Goal: Task Accomplishment & Management: Use online tool/utility

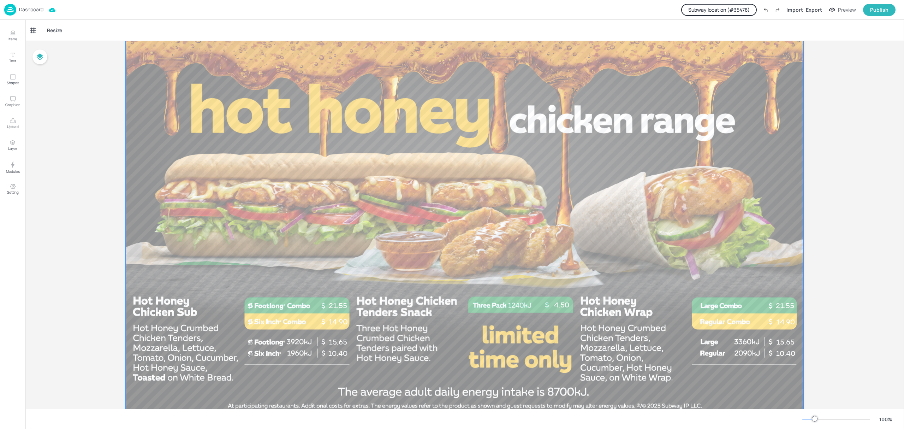
scroll to position [47, 0]
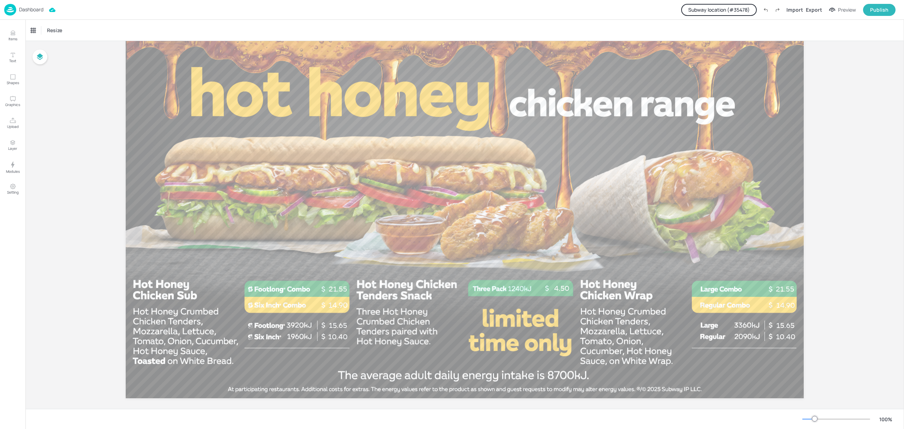
click at [34, 7] on p "Dashboard" at bounding box center [31, 9] width 24 height 5
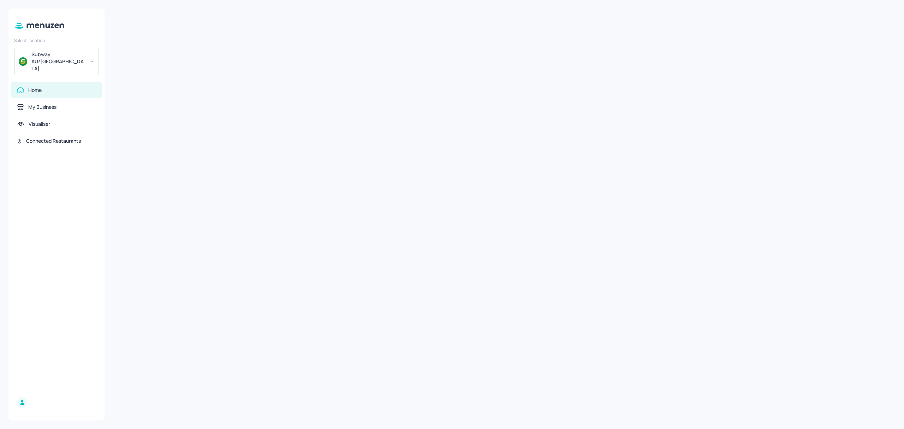
click at [48, 54] on div "Subway AU/NZ" at bounding box center [57, 61] width 53 height 21
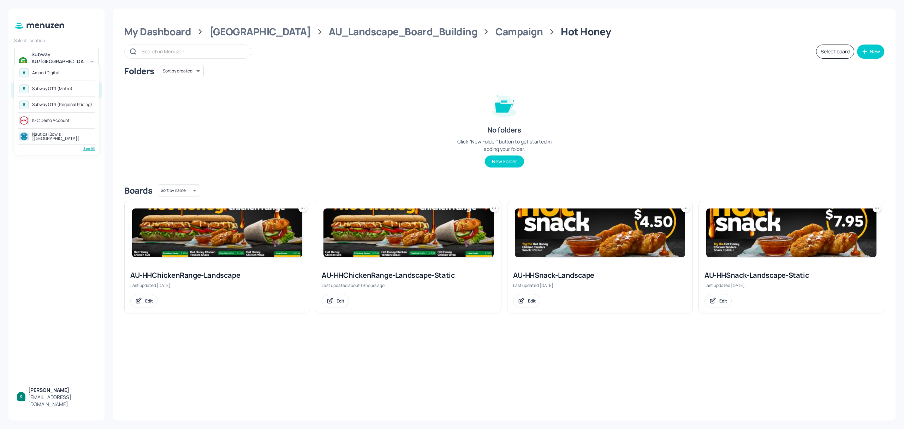
click at [58, 73] on div "Amped Digital" at bounding box center [45, 73] width 27 height 4
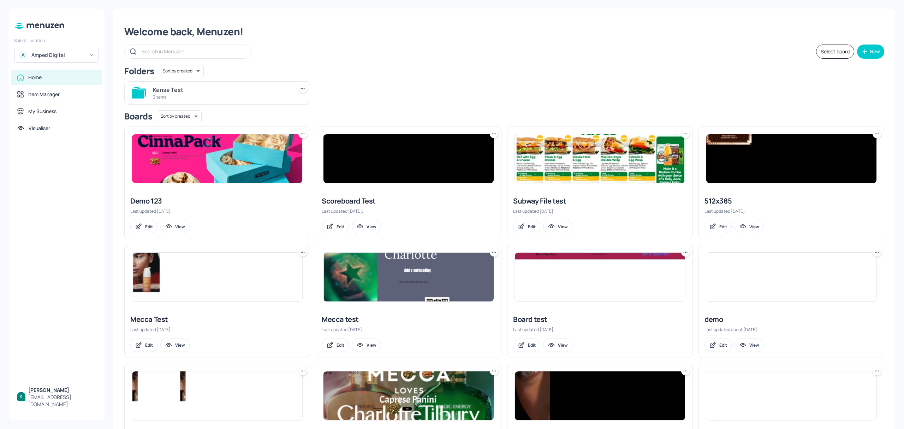
click at [194, 91] on div "Kerise Test" at bounding box center [221, 89] width 137 height 8
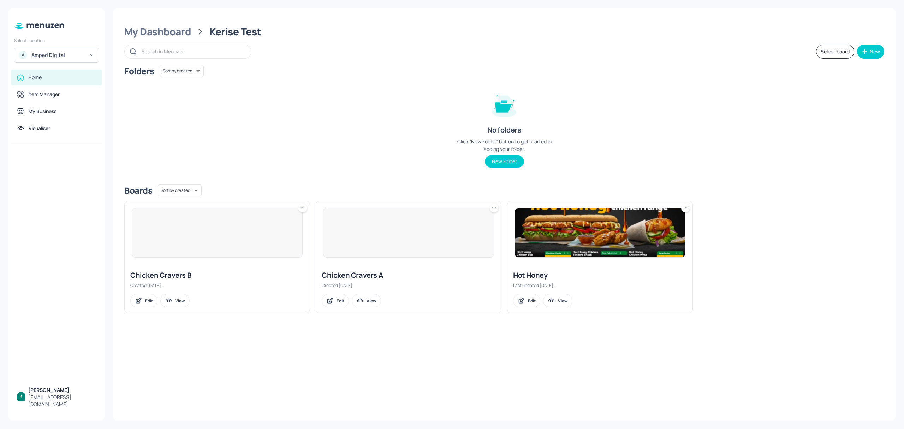
click at [548, 278] on div "Hot Honey" at bounding box center [600, 275] width 174 height 10
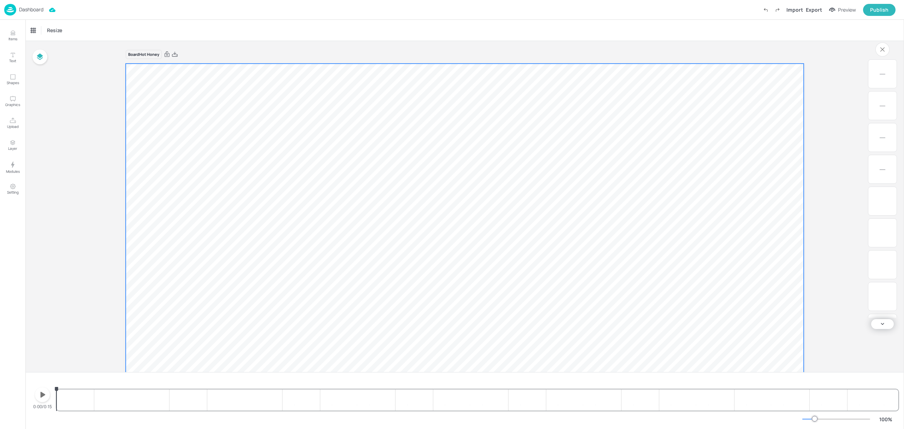
click at [43, 397] on icon "button" at bounding box center [42, 394] width 11 height 11
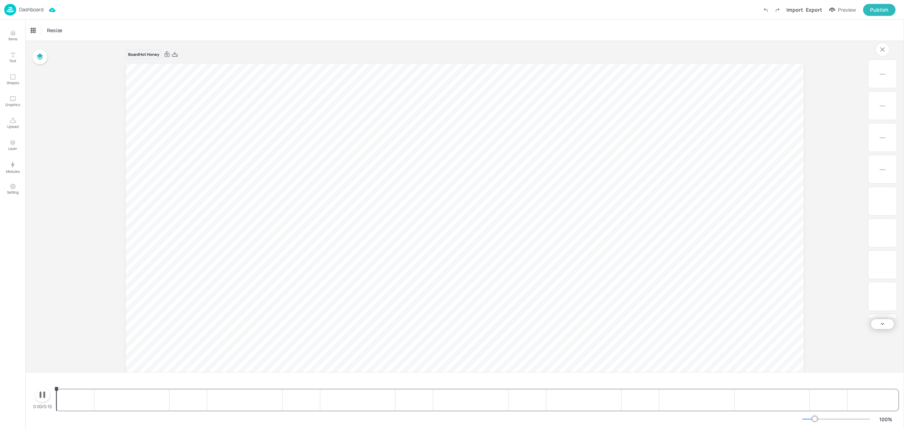
scroll to position [91, 0]
click at [43, 397] on icon "button" at bounding box center [42, 394] width 11 height 11
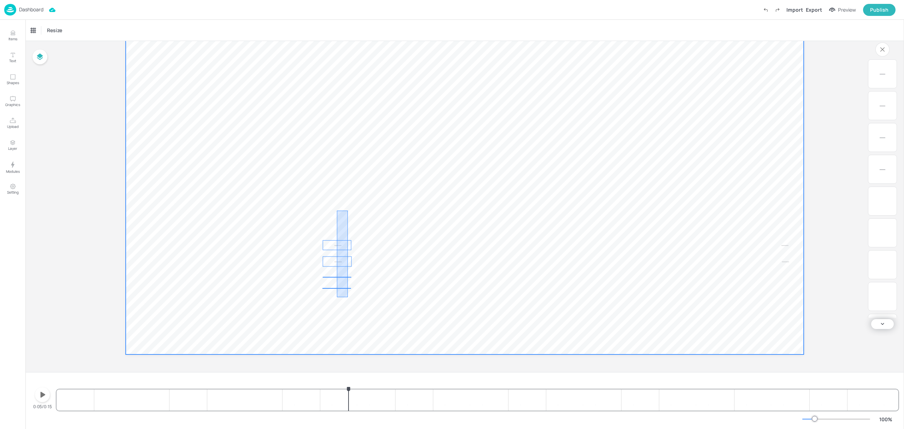
drag, startPoint x: 348, startPoint y: 210, endPoint x: 337, endPoint y: 297, distance: 87.2
click at [337, 297] on video at bounding box center [465, 163] width 678 height 381
click at [382, 208] on video at bounding box center [465, 163] width 678 height 381
click at [336, 248] on p "$0" at bounding box center [337, 245] width 29 height 10
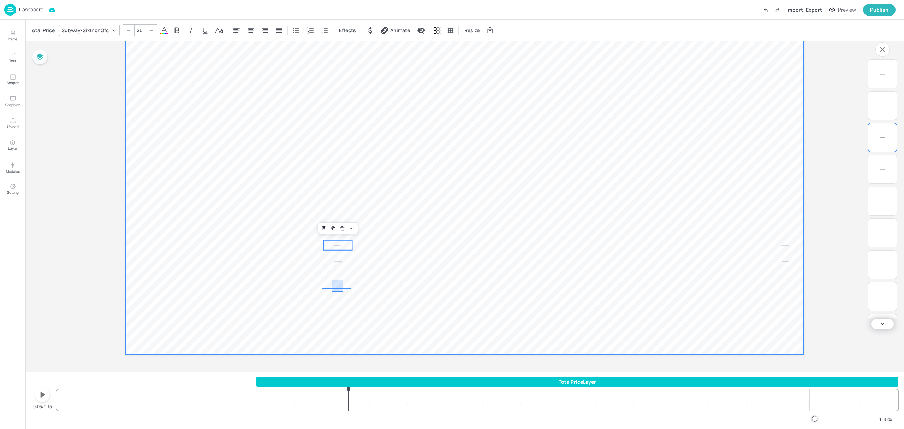
drag, startPoint x: 343, startPoint y: 280, endPoint x: 329, endPoint y: 293, distance: 19.2
click at [329, 293] on video at bounding box center [465, 163] width 678 height 381
type input "20"
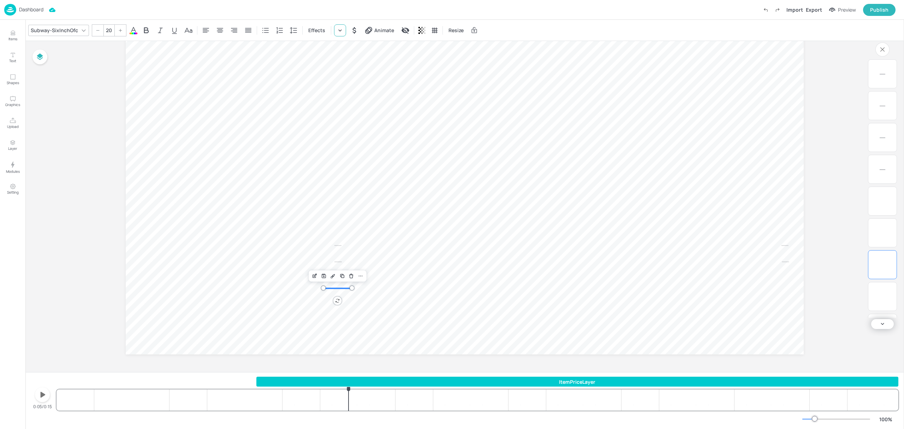
click at [338, 30] on icon at bounding box center [339, 30] width 7 height 7
click at [374, 53] on input "text" at bounding box center [371, 52] width 62 height 11
type input "h"
click at [397, 97] on div "Chicken Sandwich" at bounding box center [385, 97] width 61 height 6
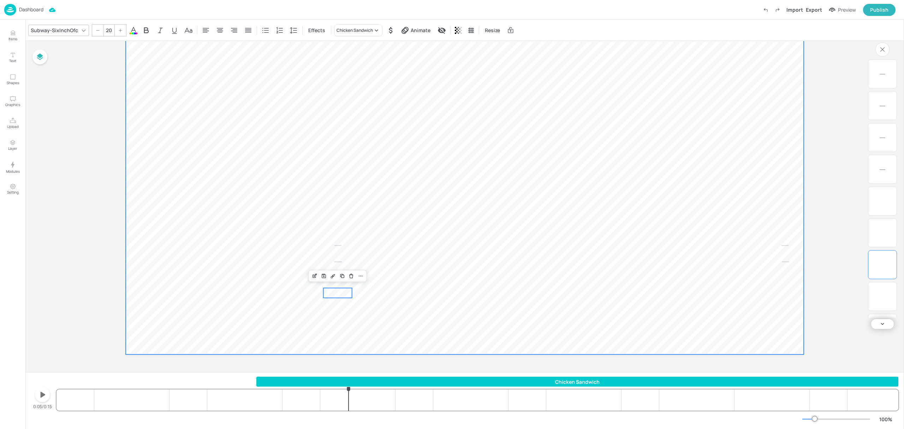
click at [350, 303] on video at bounding box center [465, 163] width 678 height 381
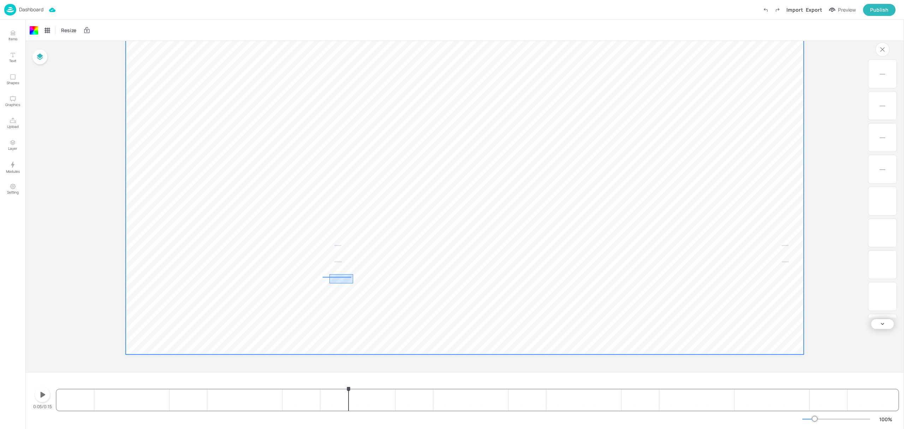
drag, startPoint x: 353, startPoint y: 274, endPoint x: 325, endPoint y: 285, distance: 29.8
click at [325, 285] on video at bounding box center [465, 163] width 678 height 381
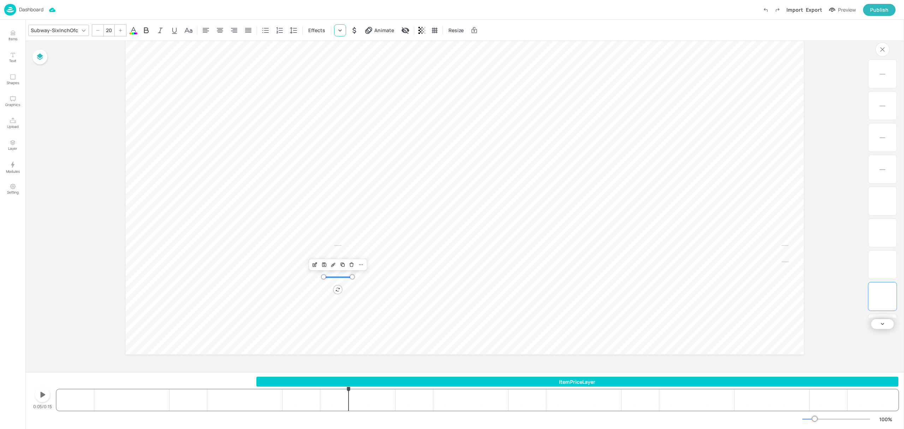
click at [339, 28] on icon at bounding box center [339, 30] width 7 height 7
drag, startPoint x: 370, startPoint y: 123, endPoint x: 421, endPoint y: 169, distance: 68.5
click at [371, 123] on div "Grilled Salmon" at bounding box center [385, 121] width 61 height 6
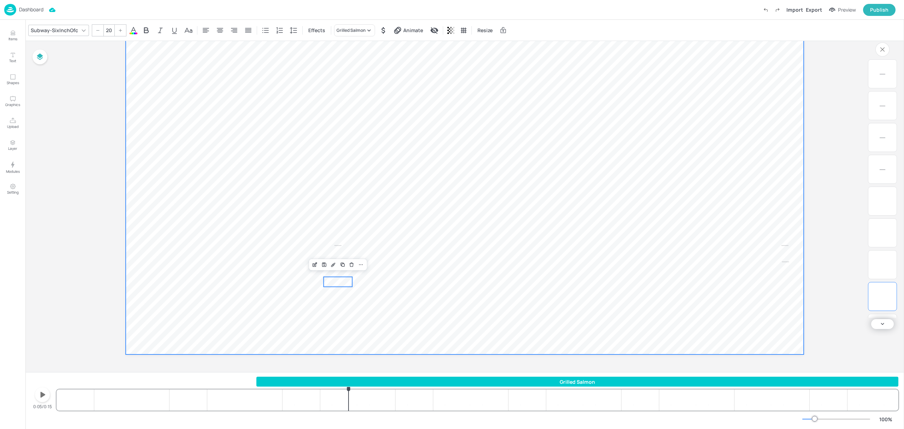
click at [430, 225] on video at bounding box center [465, 163] width 678 height 381
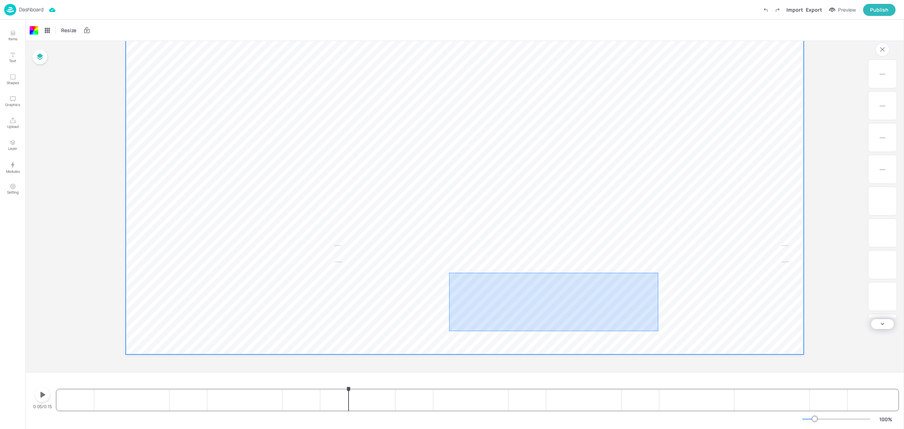
drag, startPoint x: 465, startPoint y: 287, endPoint x: 658, endPoint y: 331, distance: 198.0
click at [658, 331] on video at bounding box center [465, 163] width 678 height 381
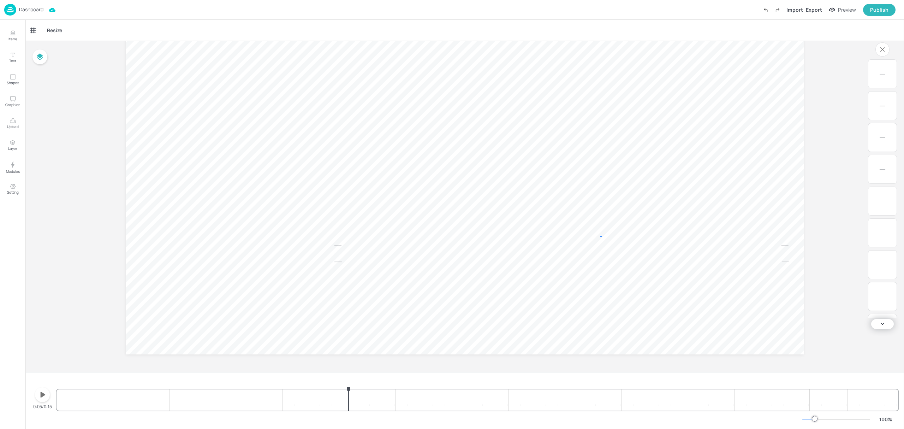
drag, startPoint x: 600, startPoint y: 236, endPoint x: 530, endPoint y: 255, distance: 73.1
click at [528, 255] on video at bounding box center [465, 163] width 678 height 381
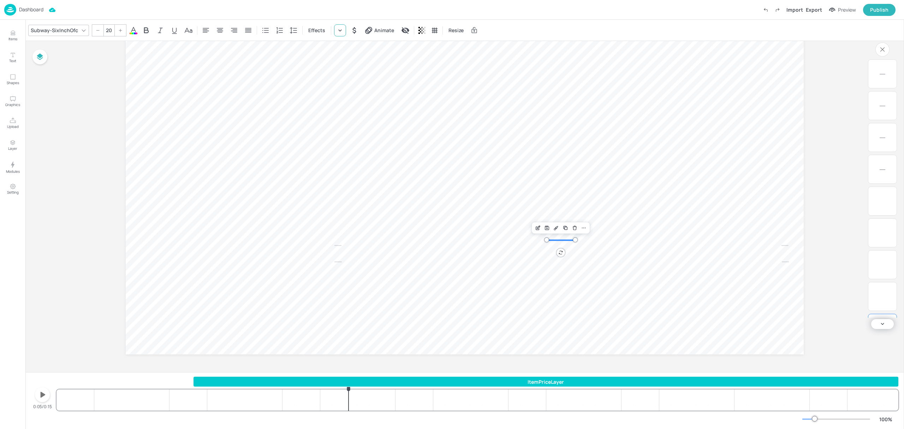
click at [334, 31] on div at bounding box center [340, 30] width 12 height 12
click at [402, 199] on div "The Ultimate Stack Price: 15" at bounding box center [385, 198] width 61 height 14
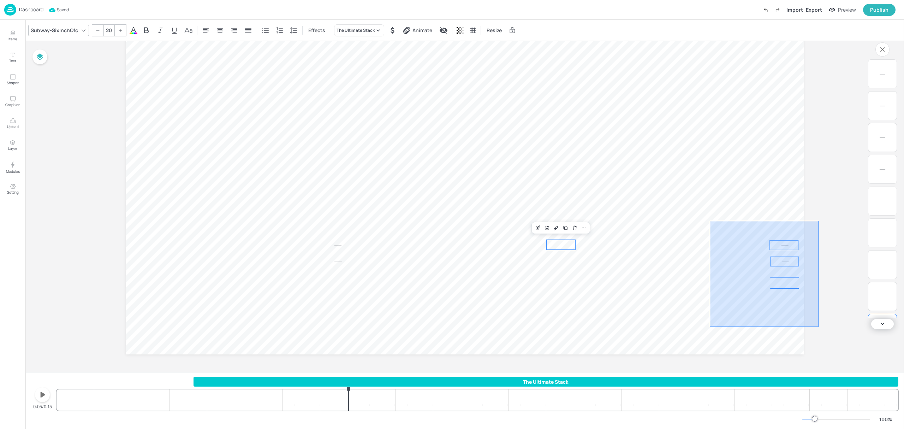
drag, startPoint x: 748, startPoint y: 238, endPoint x: 816, endPoint y: 330, distance: 115.1
click at [816, 330] on div "Board Hot Honey $15 $18 $16 $0 $0 $0 $0" at bounding box center [464, 161] width 717 height 422
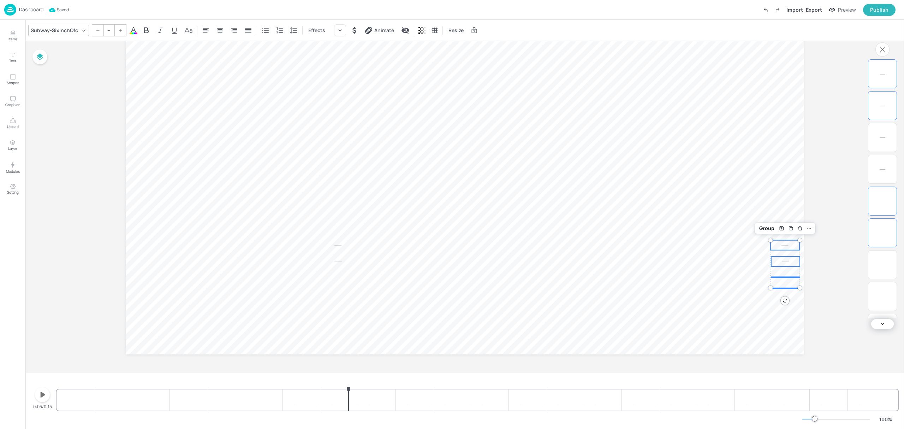
type input "20"
click at [339, 31] on icon at bounding box center [339, 30] width 7 height 7
click at [365, 105] on div "Price: 16" at bounding box center [363, 105] width 16 height 6
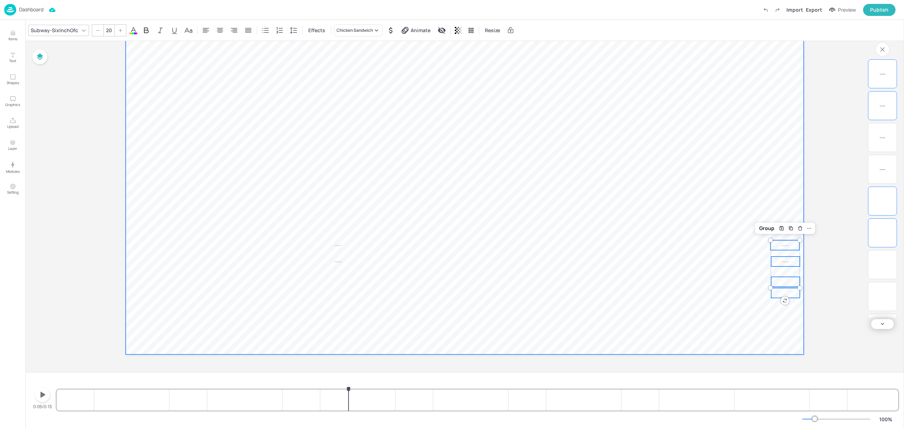
click at [633, 158] on video at bounding box center [465, 163] width 678 height 381
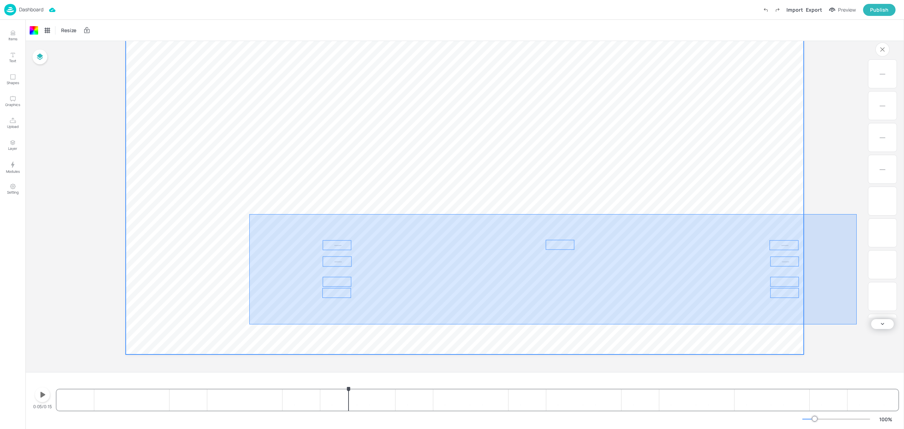
drag, startPoint x: 253, startPoint y: 218, endPoint x: 866, endPoint y: 320, distance: 621.3
click at [866, 320] on div "Board Hot Honey $15 $18 $16 $16 $16 $0 $0 $0 $0" at bounding box center [464, 161] width 878 height 422
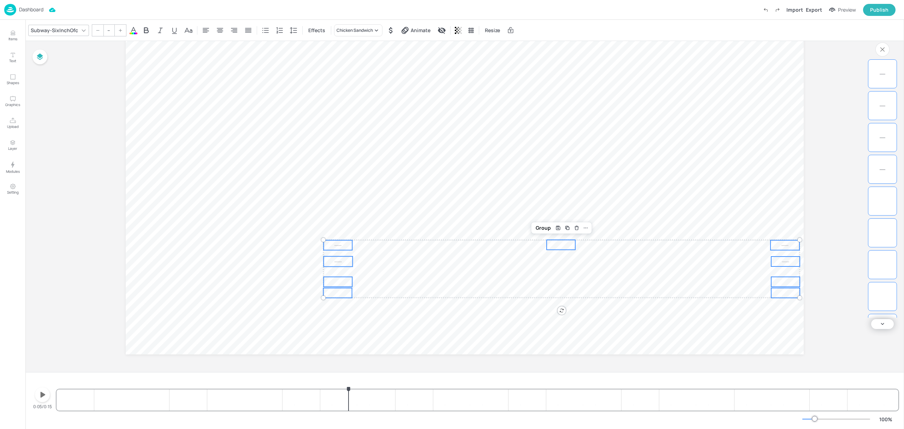
click at [70, 31] on div "Subway-SixInchOfc" at bounding box center [54, 30] width 50 height 10
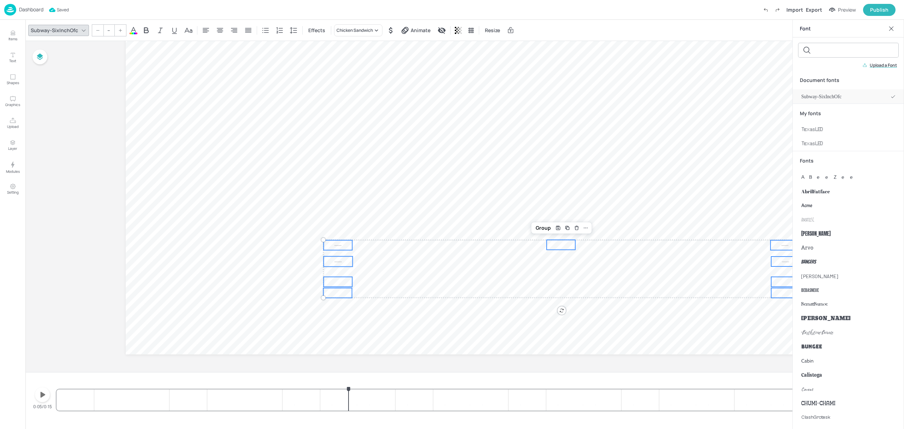
click at [818, 95] on span "Subway-SixInchOfc" at bounding box center [821, 96] width 40 height 7
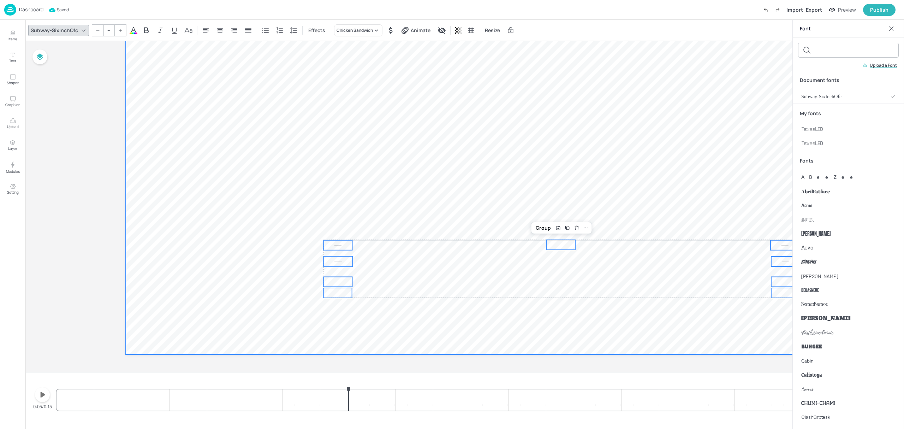
click at [267, 205] on video at bounding box center [465, 163] width 678 height 381
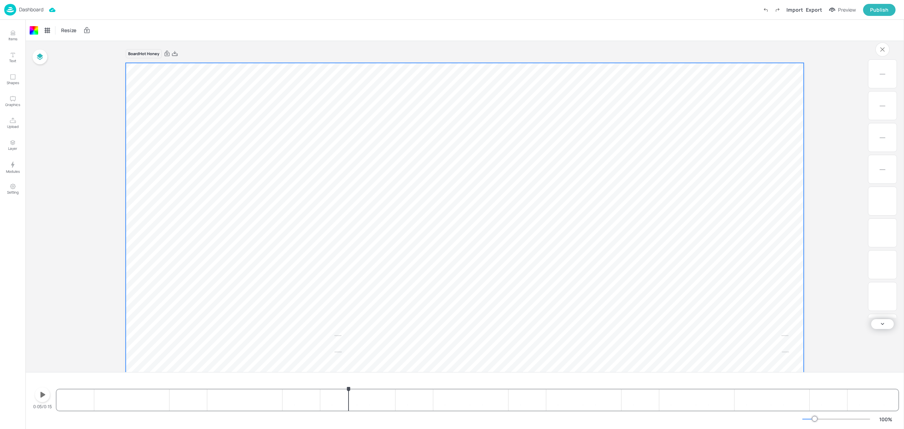
scroll to position [0, 0]
click at [879, 12] on div "Publish" at bounding box center [879, 10] width 18 height 8
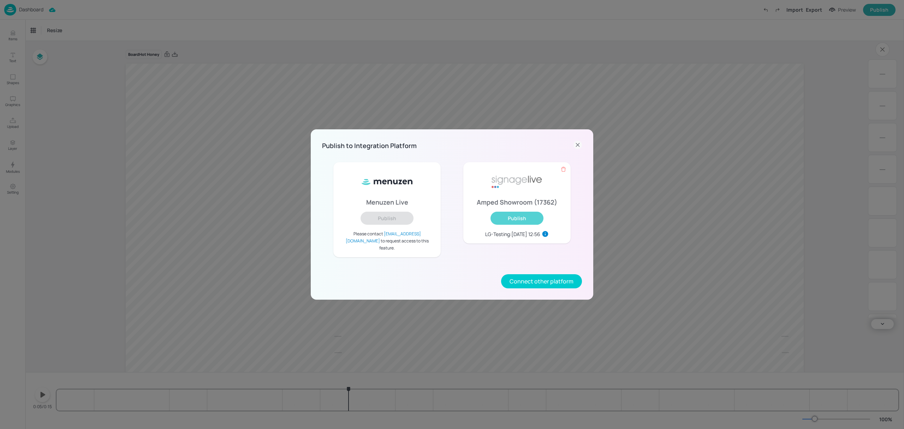
click at [528, 222] on button "Publish" at bounding box center [516, 217] width 53 height 13
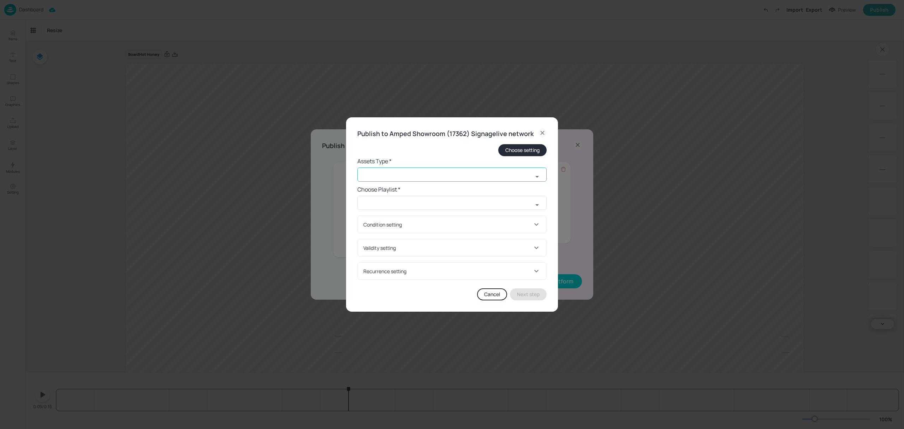
click at [372, 170] on input "text" at bounding box center [444, 174] width 175 height 14
click at [376, 212] on li "old widget" at bounding box center [451, 213] width 189 height 12
type input "old widget"
click at [382, 201] on input "text" at bounding box center [444, 203] width 175 height 14
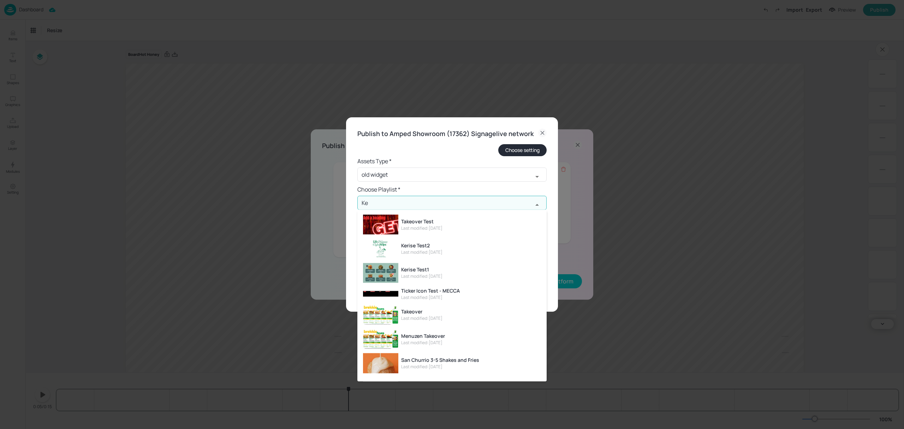
type input "K"
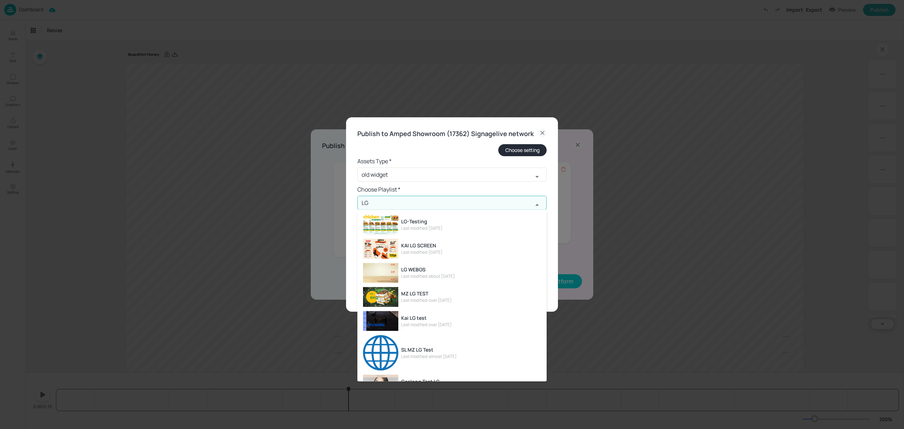
type input "LG"
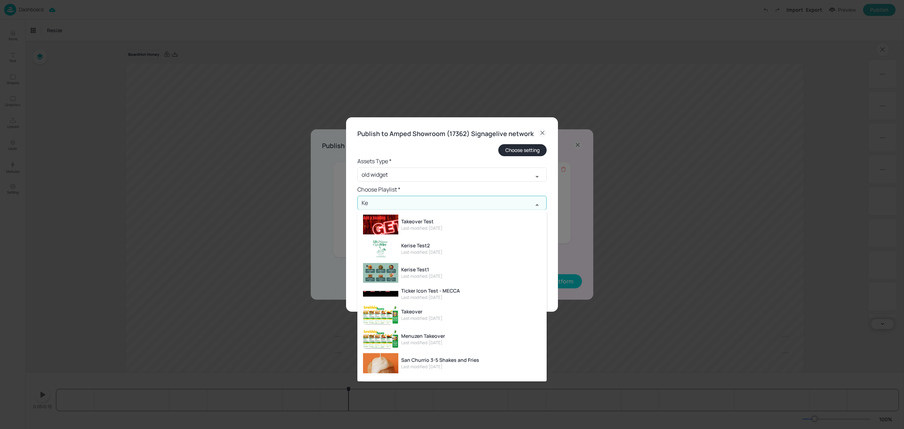
type input "K"
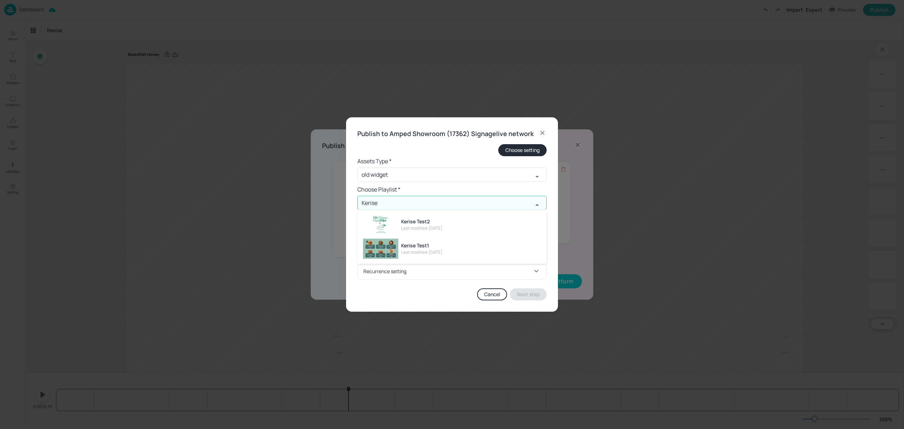
type input "Kerise"
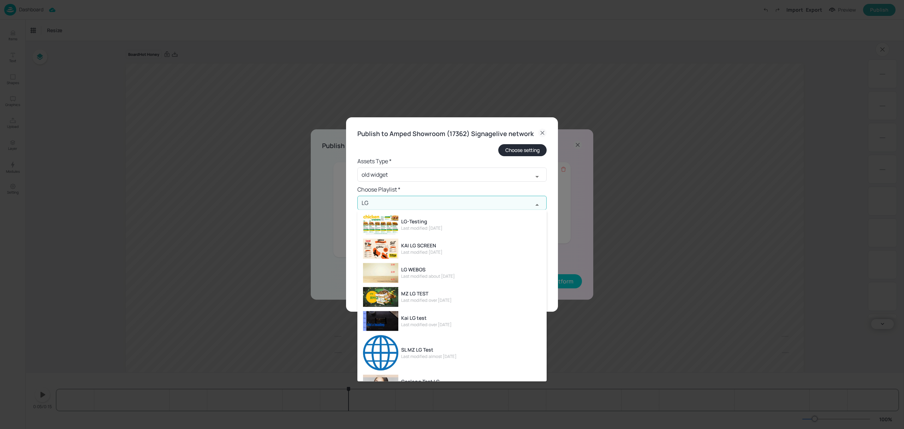
click at [427, 226] on div "Last modified: 13 days ago" at bounding box center [421, 228] width 41 height 6
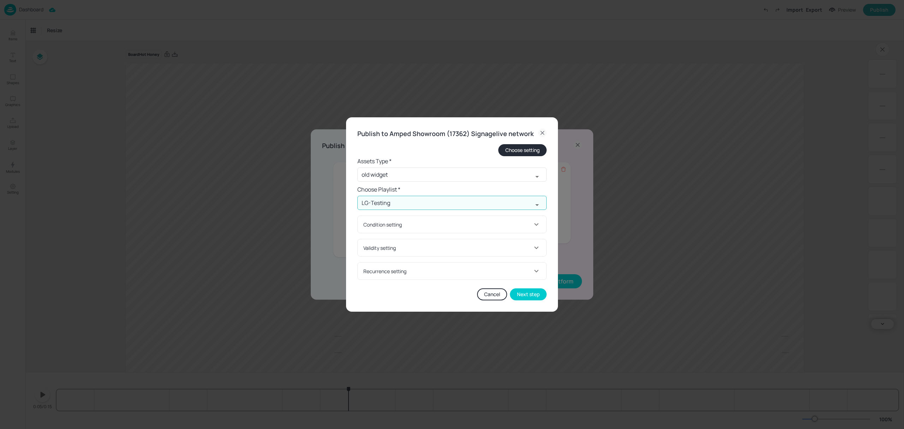
type input "LG-Testing"
click at [426, 221] on div "Condition setting" at bounding box center [447, 224] width 169 height 7
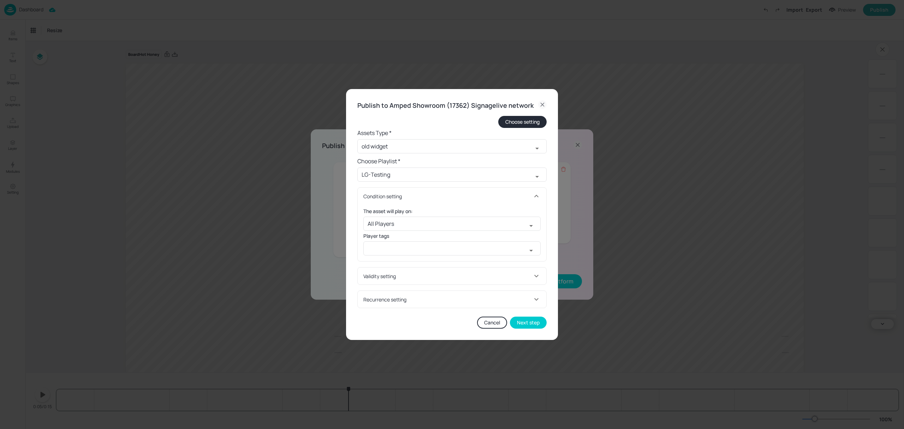
click at [428, 199] on div "Condition setting" at bounding box center [447, 195] width 169 height 7
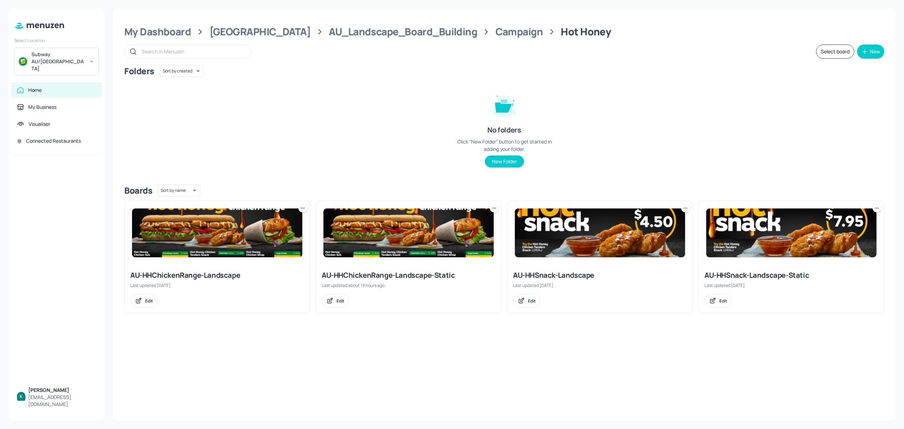
click at [564, 272] on div "AU-HHSnack-Landscape" at bounding box center [600, 275] width 174 height 10
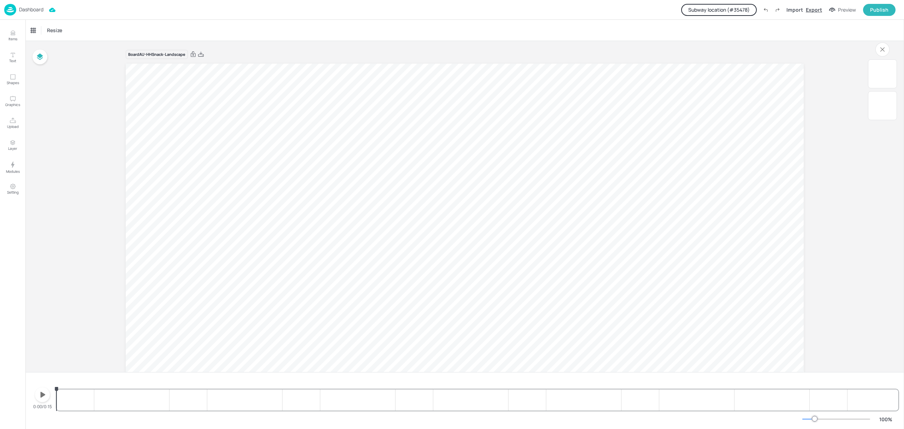
click at [817, 9] on div "Export" at bounding box center [814, 9] width 16 height 7
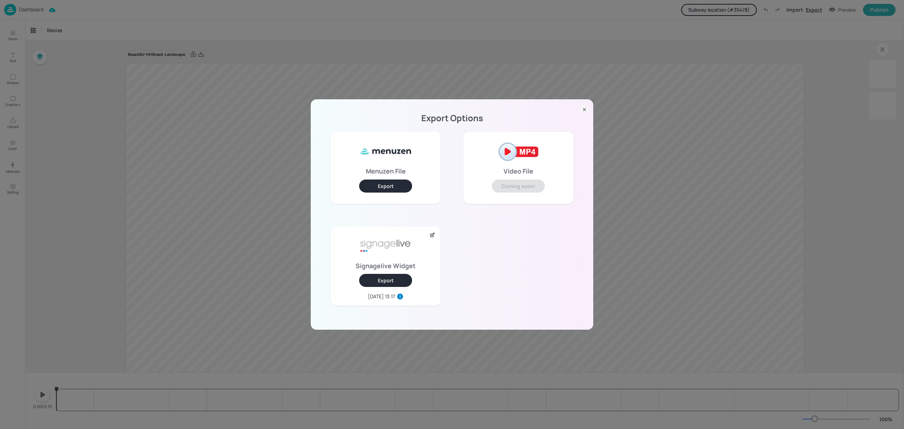
click at [817, 9] on div "Export Options Menuzen File Export Video File Coming soon! Signagelive Widget E…" at bounding box center [452, 214] width 904 height 429
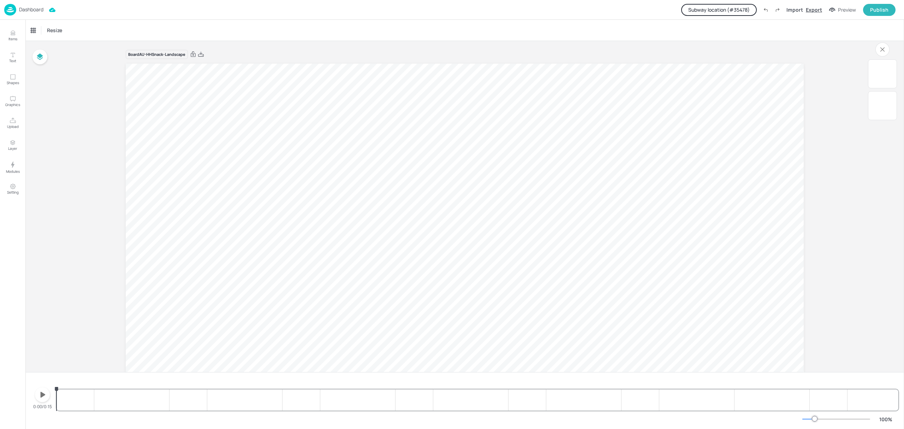
click at [815, 6] on div "Export" at bounding box center [814, 9] width 16 height 7
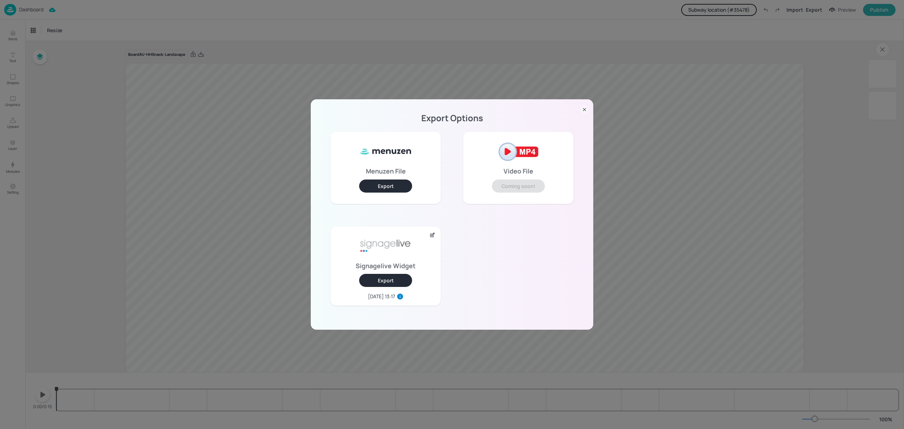
click at [402, 181] on button "Export" at bounding box center [385, 185] width 53 height 13
click at [20, 6] on div "Export Options Menuzen File Export Video File Coming soon! Signagelive Widget E…" at bounding box center [452, 214] width 904 height 429
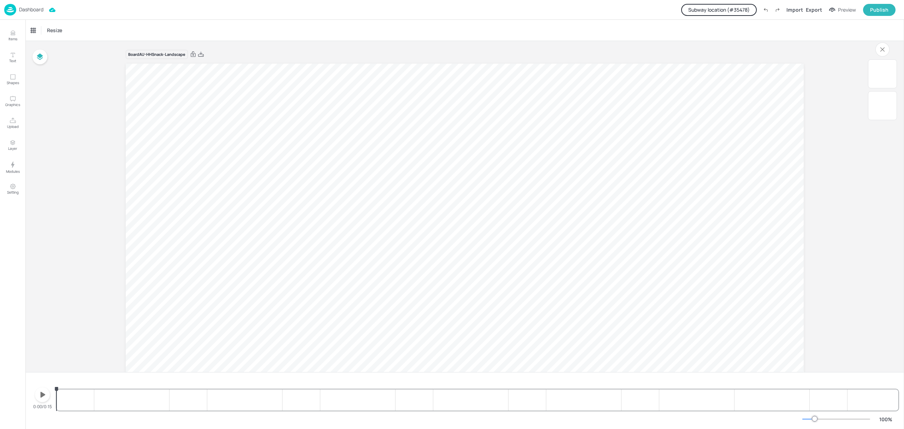
click at [20, 7] on p "Dashboard" at bounding box center [31, 9] width 24 height 5
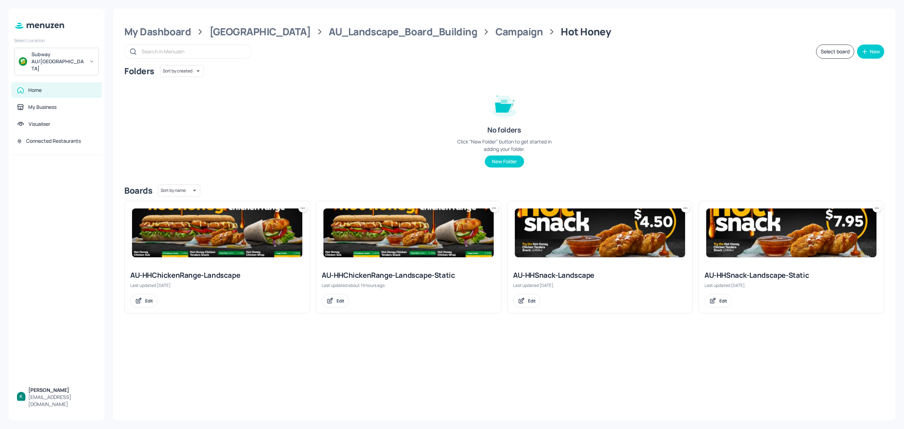
click at [43, 55] on div "Subway AU/NZ" at bounding box center [57, 61] width 53 height 21
click at [52, 73] on div "Amped Digital" at bounding box center [45, 73] width 27 height 4
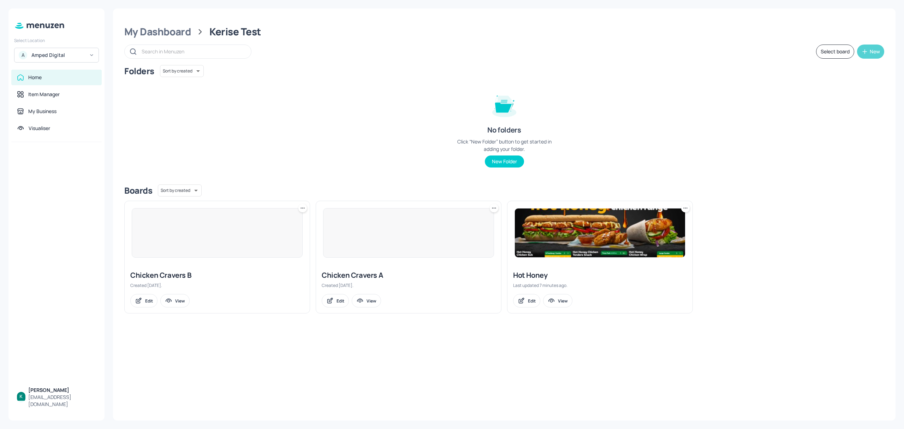
click at [875, 51] on div "New" at bounding box center [875, 51] width 10 height 5
click at [858, 88] on div "Add new board" at bounding box center [849, 85] width 71 height 16
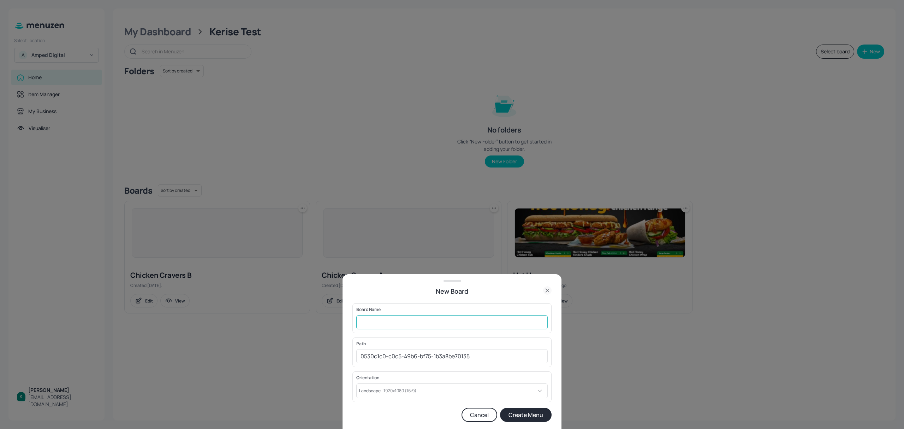
drag, startPoint x: 471, startPoint y: 325, endPoint x: 479, endPoint y: 325, distance: 7.8
click at [472, 325] on input "text" at bounding box center [451, 322] width 191 height 14
type input "HH-Snack"
click at [509, 415] on button "Create Menu" at bounding box center [526, 414] width 52 height 14
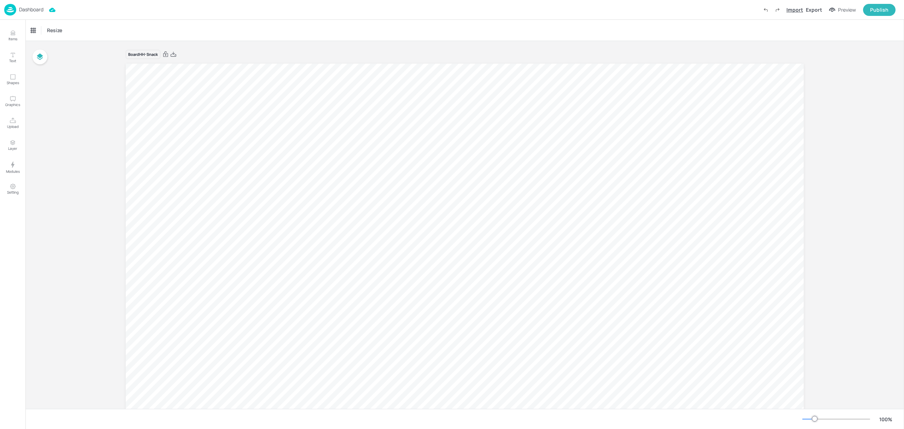
click at [792, 6] on div "Import" at bounding box center [794, 9] width 17 height 7
click at [42, 395] on icon "button" at bounding box center [43, 395] width 5 height 6
click at [42, 395] on icon "button" at bounding box center [42, 394] width 11 height 11
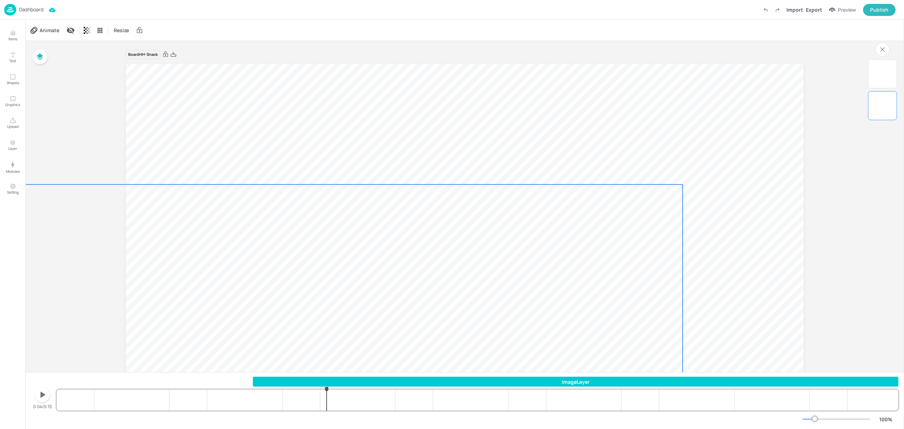
drag, startPoint x: 773, startPoint y: 114, endPoint x: 654, endPoint y: 234, distance: 169.0
click at [654, 234] on div at bounding box center [344, 374] width 678 height 381
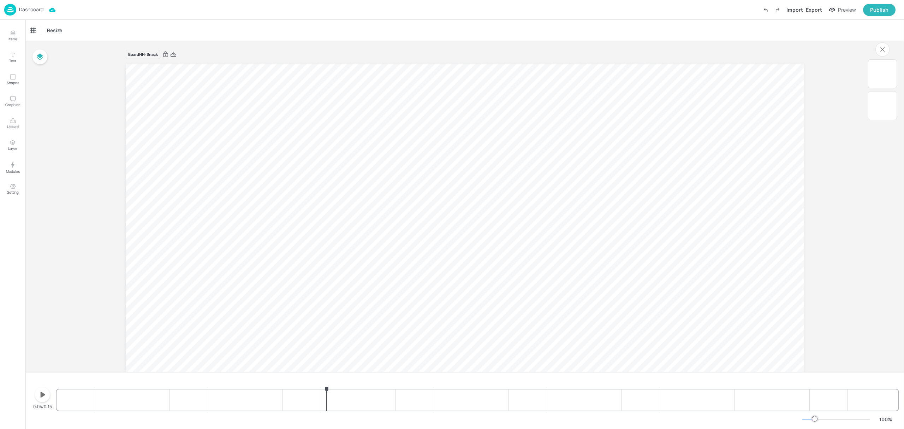
click at [775, 112] on div at bounding box center [463, 254] width 678 height 381
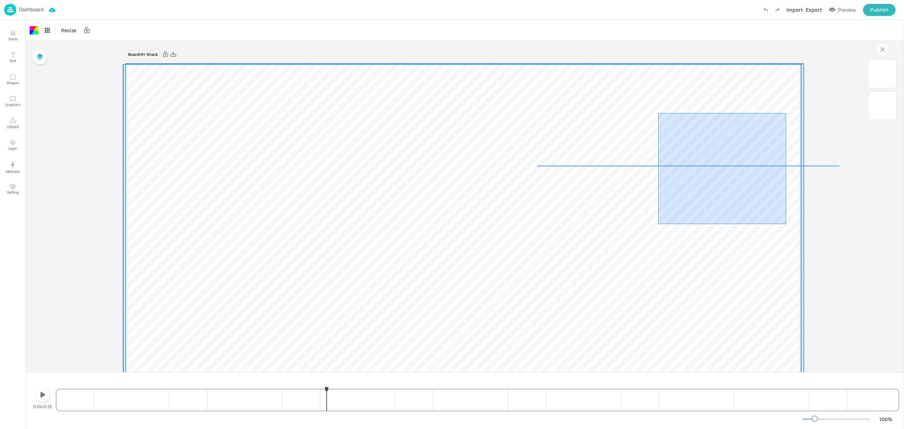
drag, startPoint x: 786, startPoint y: 113, endPoint x: 639, endPoint y: 238, distance: 192.9
click at [639, 238] on div at bounding box center [463, 254] width 678 height 381
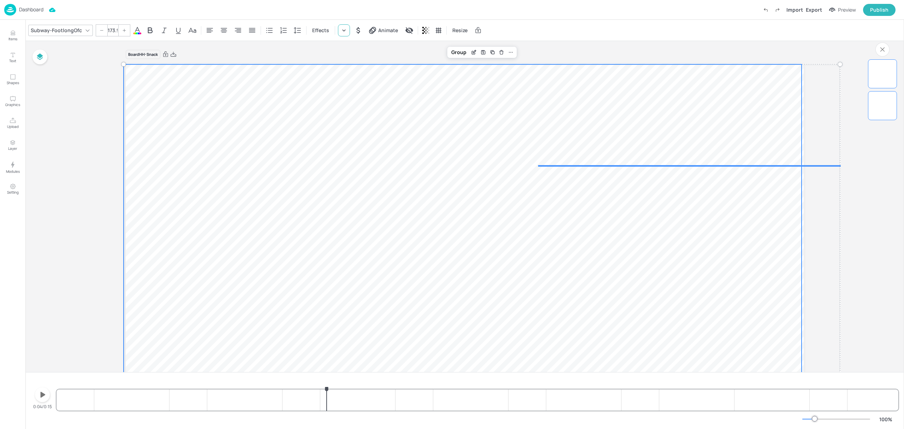
click at [344, 33] on icon at bounding box center [343, 30] width 7 height 7
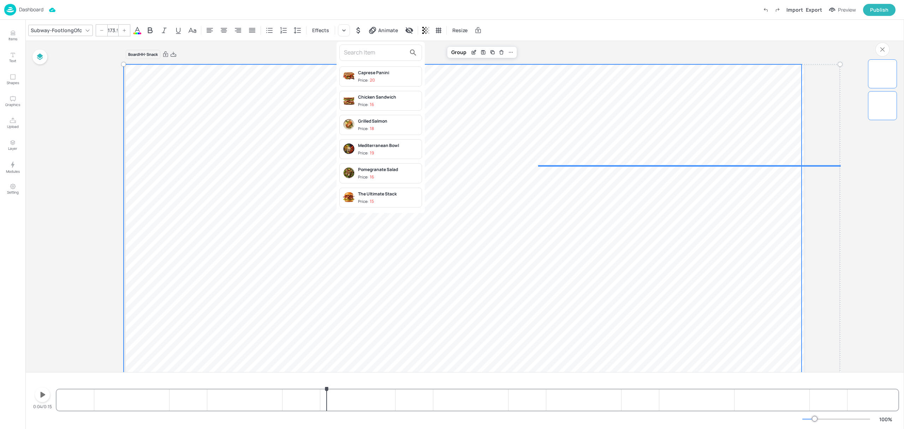
click at [393, 100] on div "Chicken Sandwich" at bounding box center [388, 97] width 61 height 6
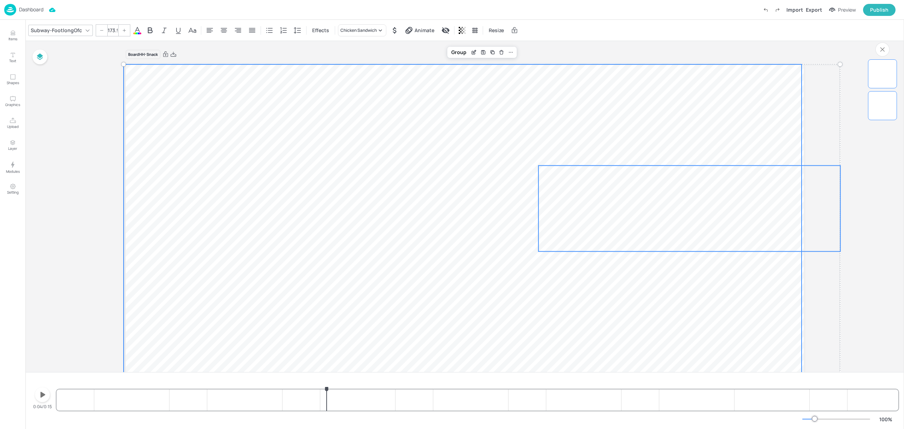
click at [675, 205] on span "$16" at bounding box center [689, 207] width 92 height 69
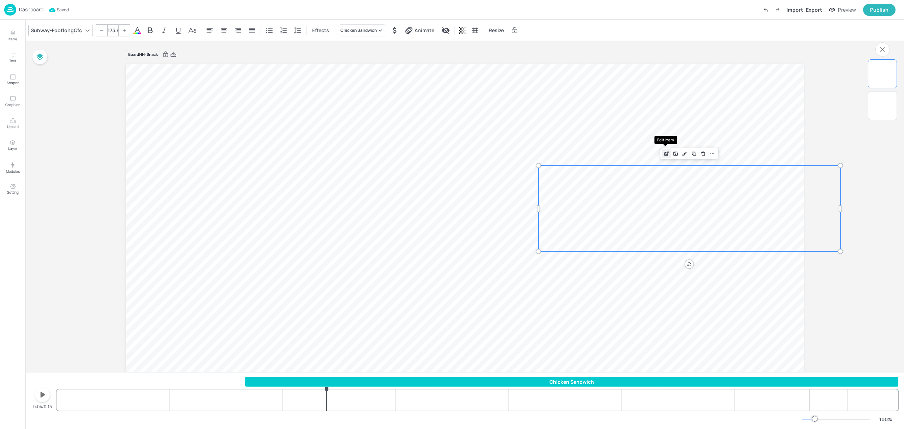
click at [666, 152] on icon "Edit Item" at bounding box center [667, 152] width 3 height 3
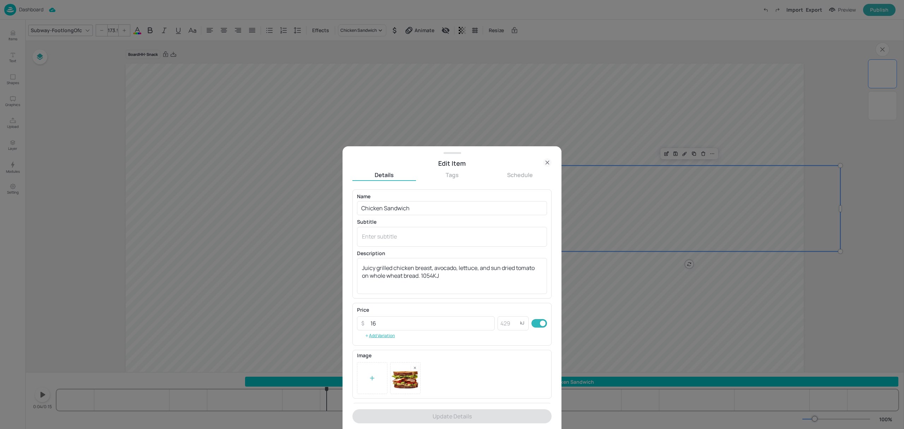
click at [547, 164] on icon at bounding box center [547, 162] width 8 height 8
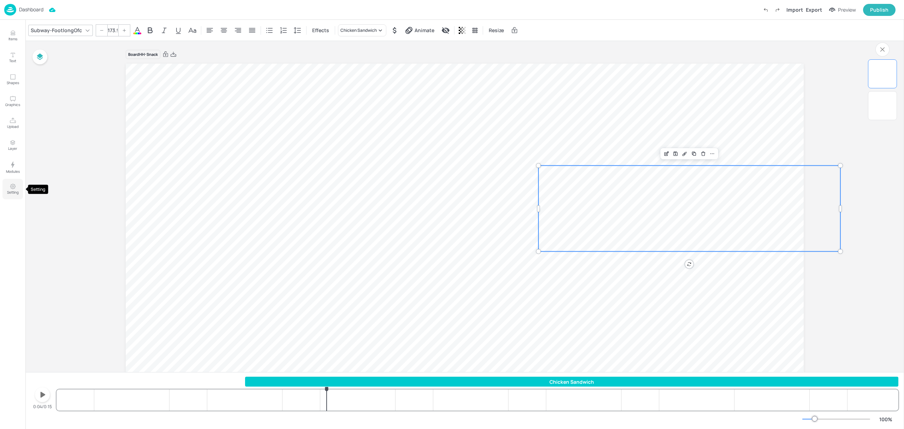
click at [16, 190] on p "Setting" at bounding box center [13, 192] width 12 height 5
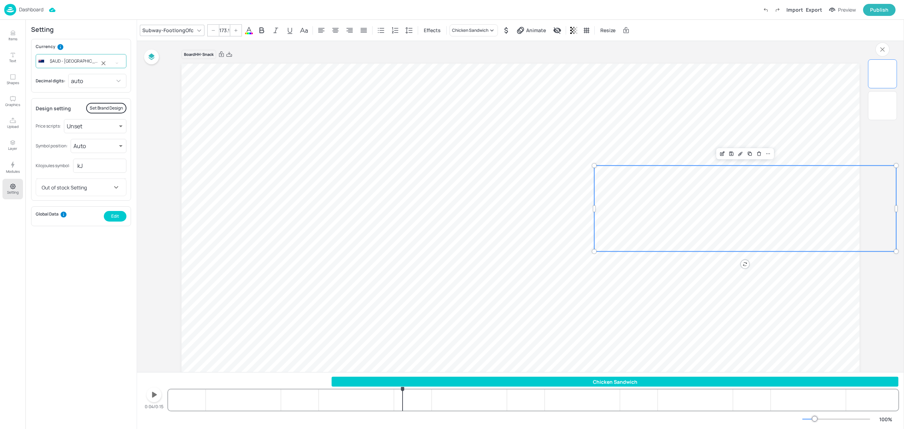
click at [118, 61] on icon "Open" at bounding box center [117, 63] width 5 height 4
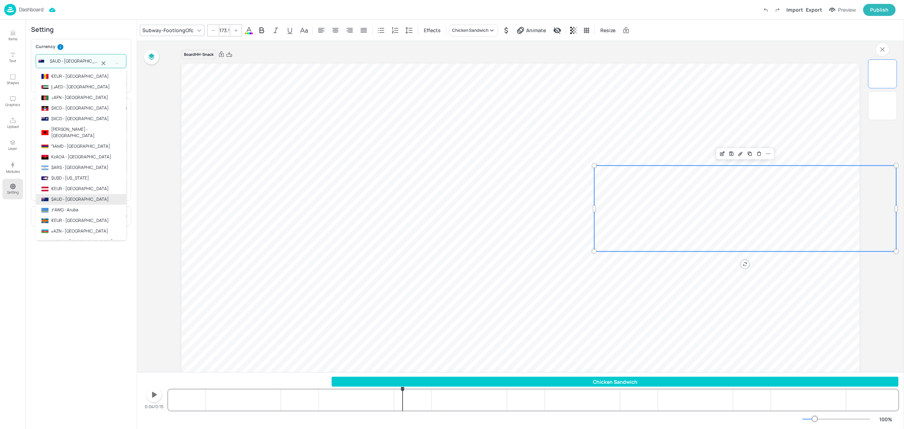
click at [102, 62] on icon "Clear" at bounding box center [103, 63] width 7 height 7
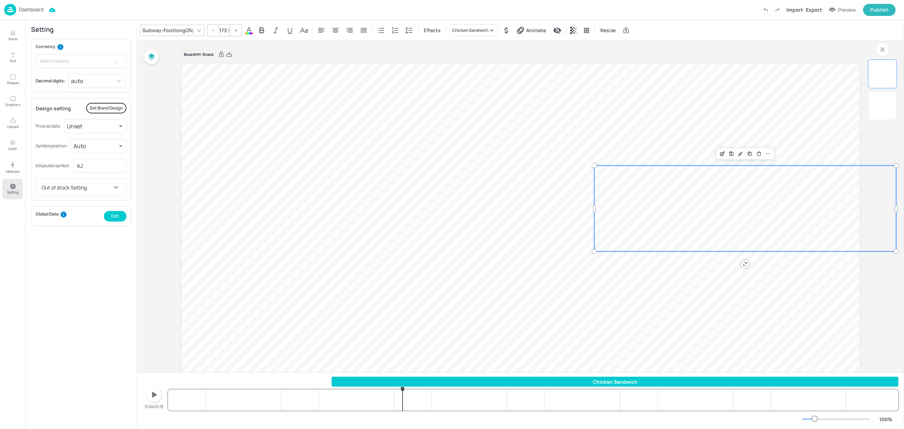
click at [157, 168] on div "Board HH-Snack 16" at bounding box center [520, 252] width 767 height 422
click at [177, 26] on div "Subway-FootlongOfc" at bounding box center [168, 30] width 54 height 10
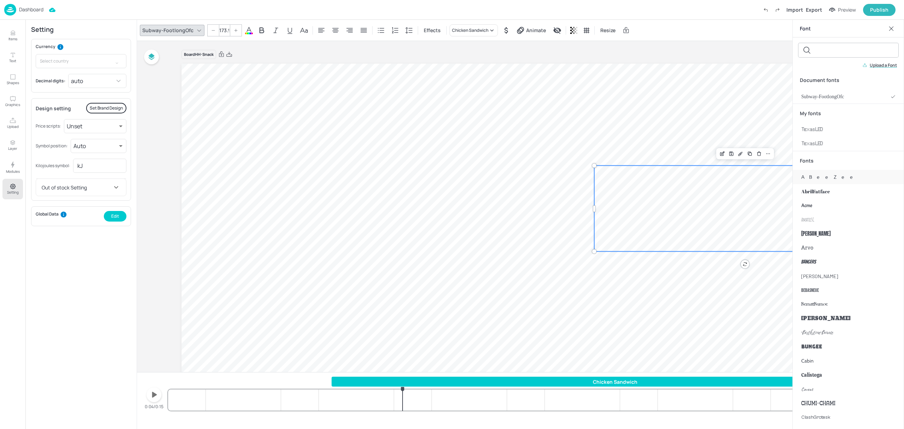
click at [817, 177] on span "ABeeZee" at bounding box center [829, 176] width 57 height 7
click at [814, 235] on div "Anton" at bounding box center [848, 233] width 111 height 14
click at [813, 238] on div "Anton" at bounding box center [848, 233] width 111 height 14
click at [818, 288] on span "BebasNeue" at bounding box center [810, 289] width 18 height 7
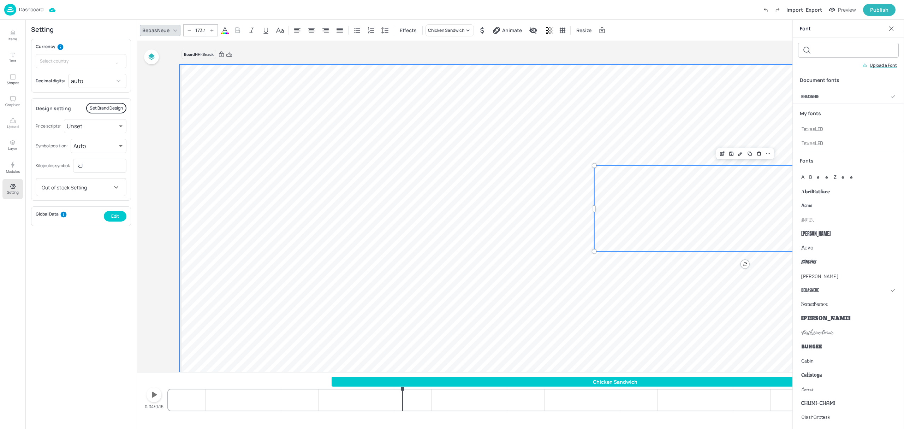
click at [623, 119] on div at bounding box center [518, 254] width 678 height 381
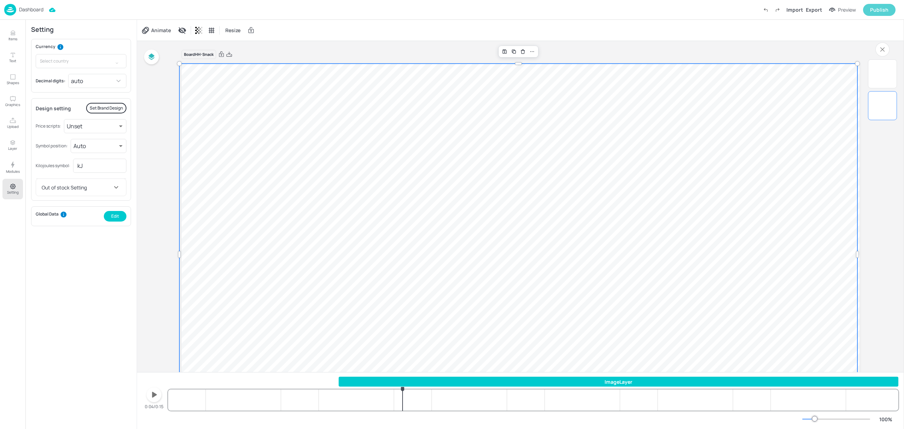
click at [882, 8] on div "Publish" at bounding box center [879, 10] width 18 height 8
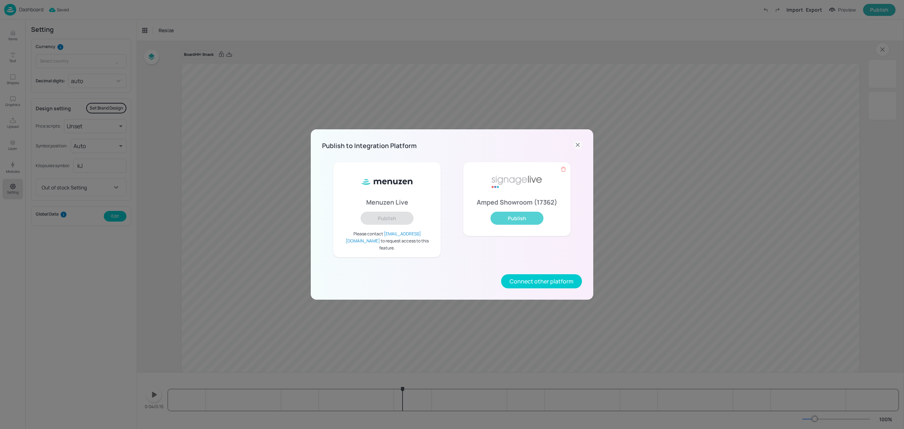
click at [510, 218] on button "Publish" at bounding box center [516, 217] width 53 height 13
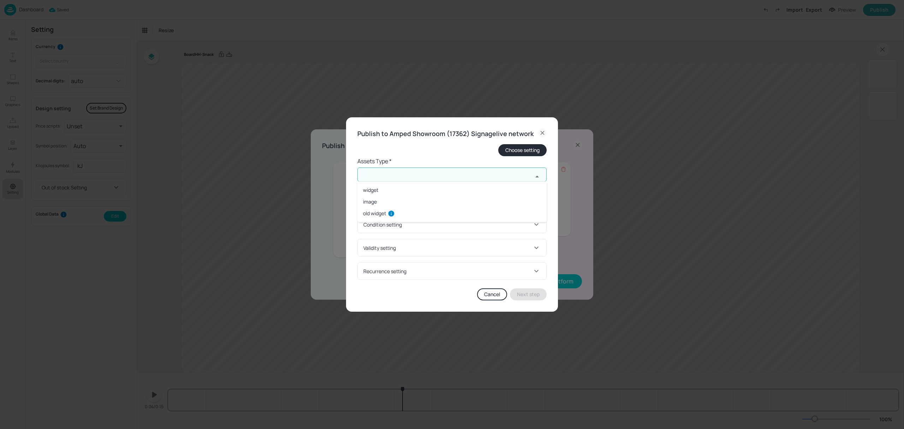
click at [424, 172] on input "text" at bounding box center [444, 174] width 175 height 14
click at [366, 210] on li "old widget" at bounding box center [451, 213] width 189 height 12
type input "old widget"
click at [378, 200] on input "text" at bounding box center [444, 203] width 175 height 14
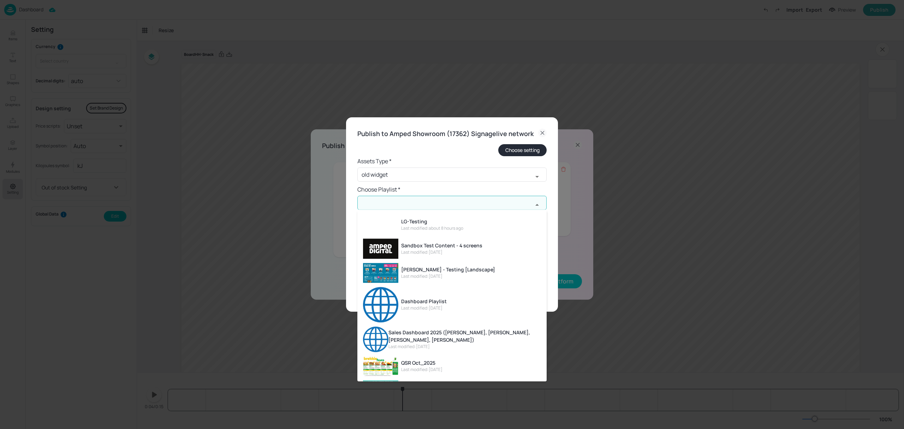
click at [415, 223] on div "LG-Testing" at bounding box center [432, 221] width 62 height 7
type input "LG-Testing"
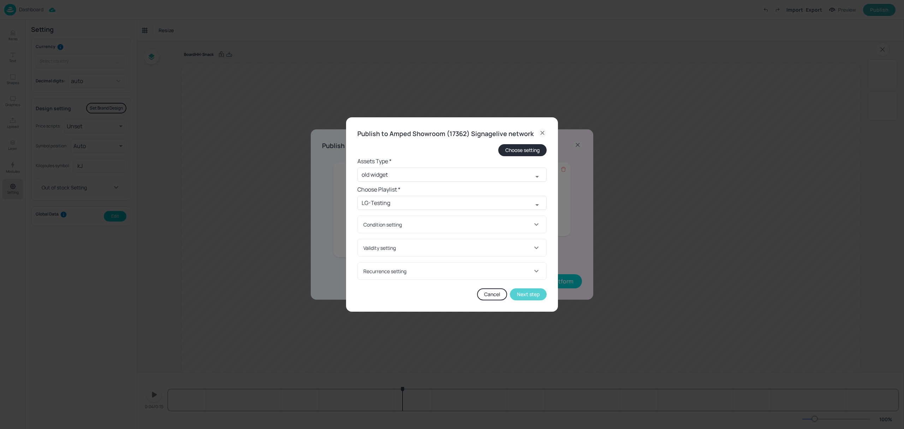
click at [534, 296] on button "Next step" at bounding box center [528, 294] width 37 height 12
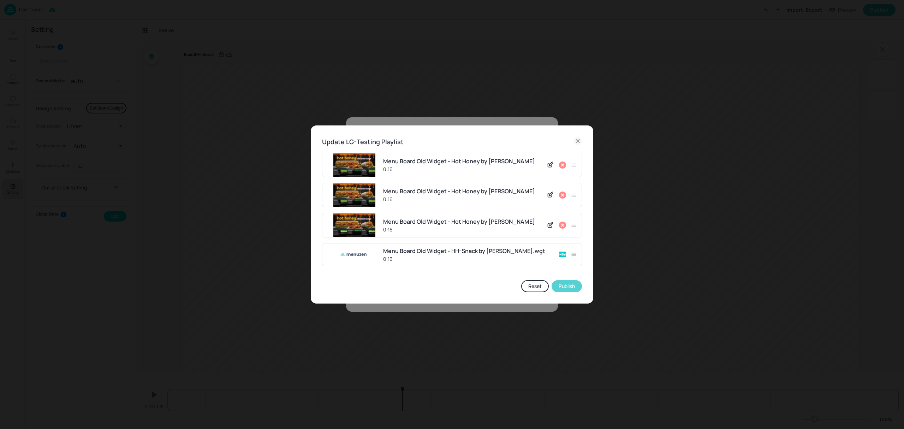
click at [571, 285] on button "Publish" at bounding box center [567, 286] width 30 height 12
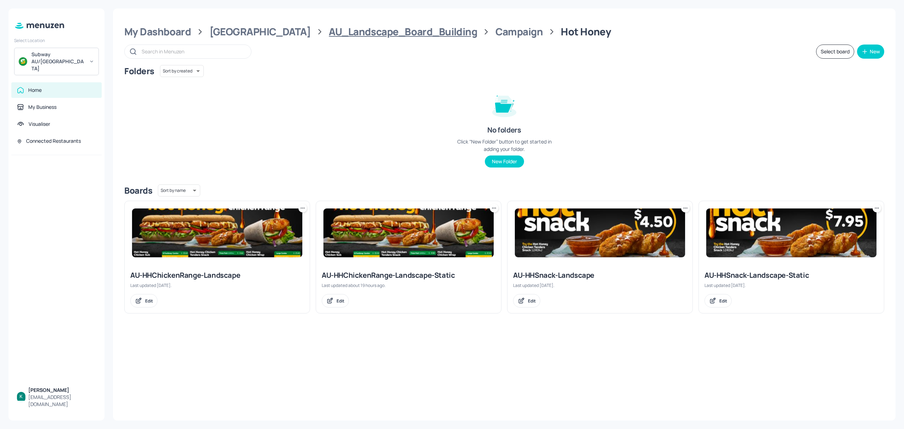
click at [376, 33] on div "AU_Landscape_Board_Building" at bounding box center [403, 31] width 148 height 13
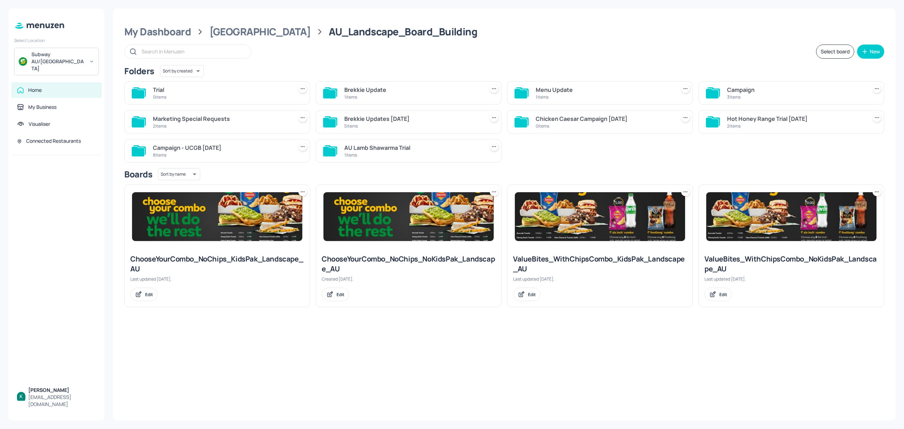
click at [582, 88] on div "Menu Update" at bounding box center [604, 89] width 137 height 8
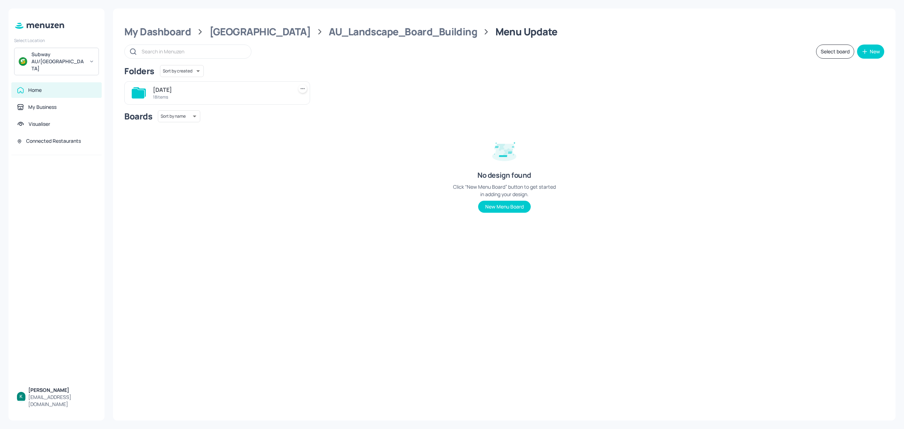
click at [184, 90] on div "[DATE]" at bounding box center [221, 89] width 137 height 8
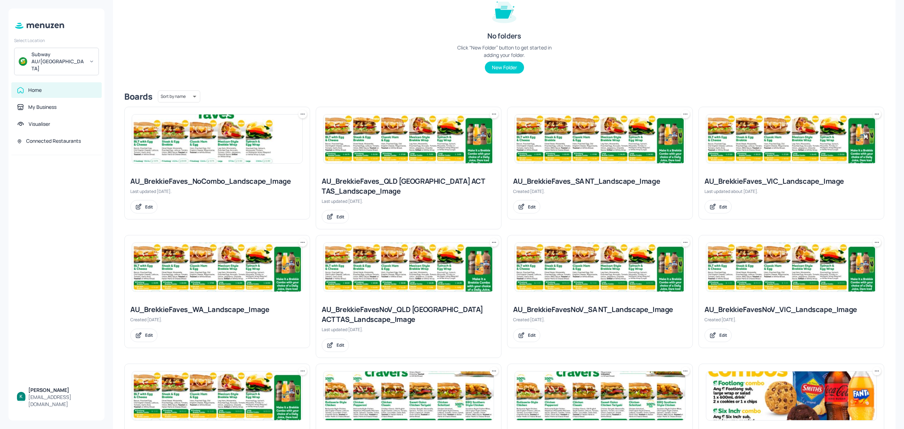
scroll to position [141, 0]
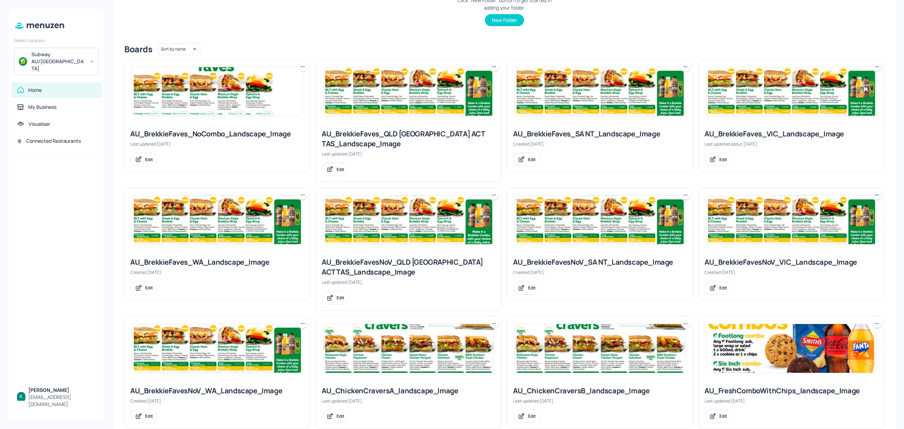
click at [199, 263] on div "AU_BrekkieFaves_WA_Landscape_Image" at bounding box center [217, 262] width 174 height 10
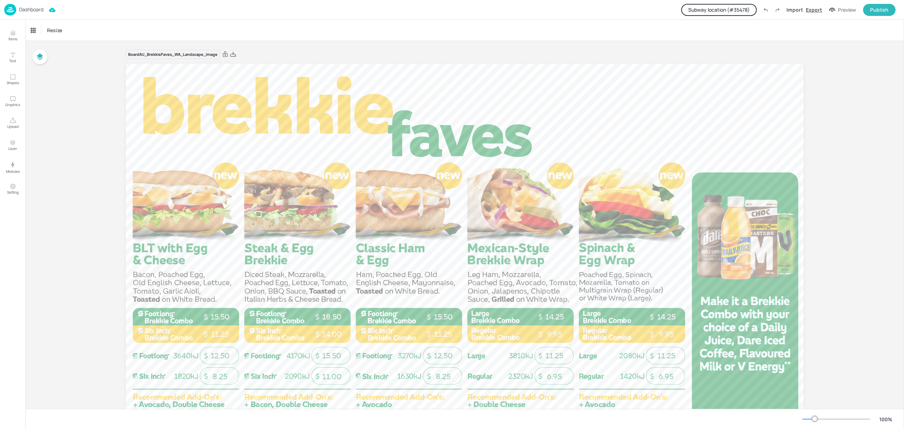
click at [815, 11] on div "Export" at bounding box center [814, 9] width 16 height 7
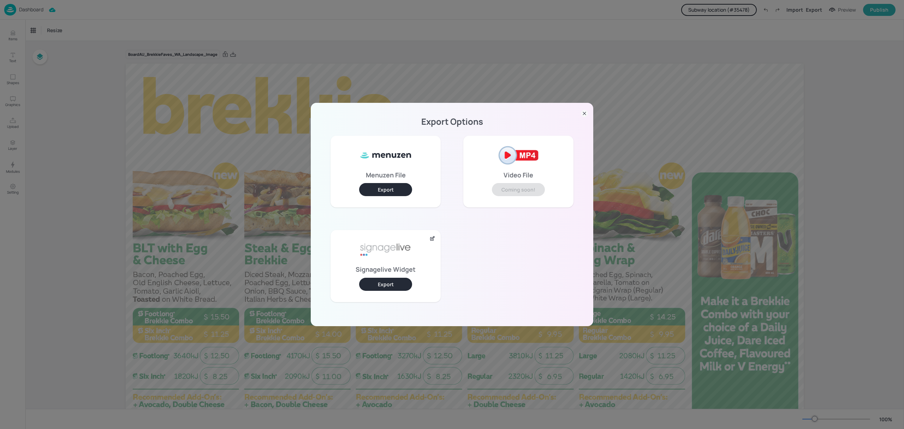
click at [407, 190] on button "Export" at bounding box center [385, 189] width 53 height 13
click at [424, 75] on div "Export Options Menuzen File Export Video File Coming soon! Signagelive Widget E…" at bounding box center [452, 214] width 904 height 429
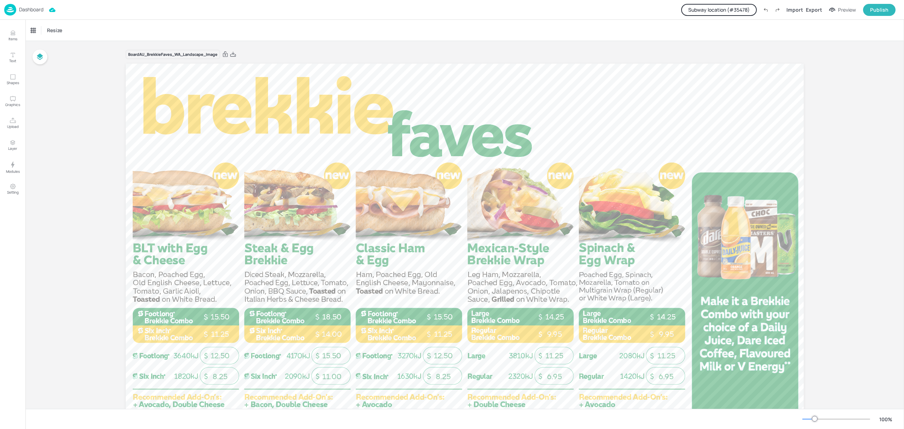
click at [28, 12] on p "Dashboard" at bounding box center [31, 9] width 24 height 5
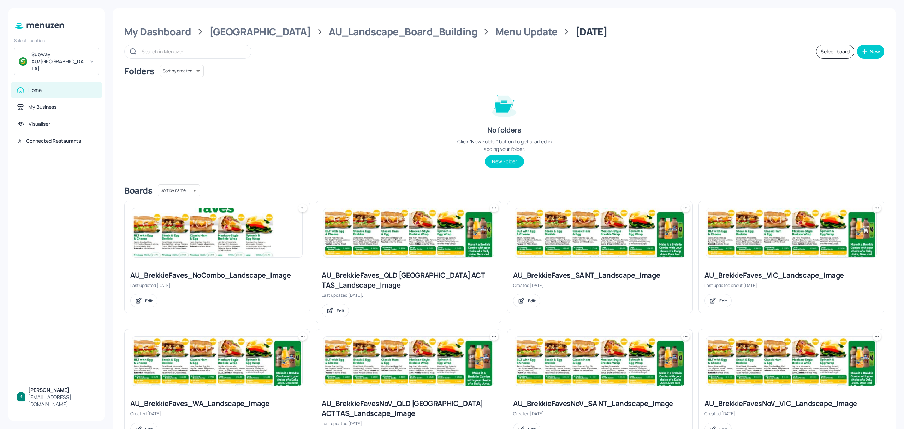
click at [71, 56] on div "Subway AU/[GEOGRAPHIC_DATA]" at bounding box center [57, 61] width 53 height 21
click at [52, 71] on div "Amped Digital" at bounding box center [45, 73] width 27 height 4
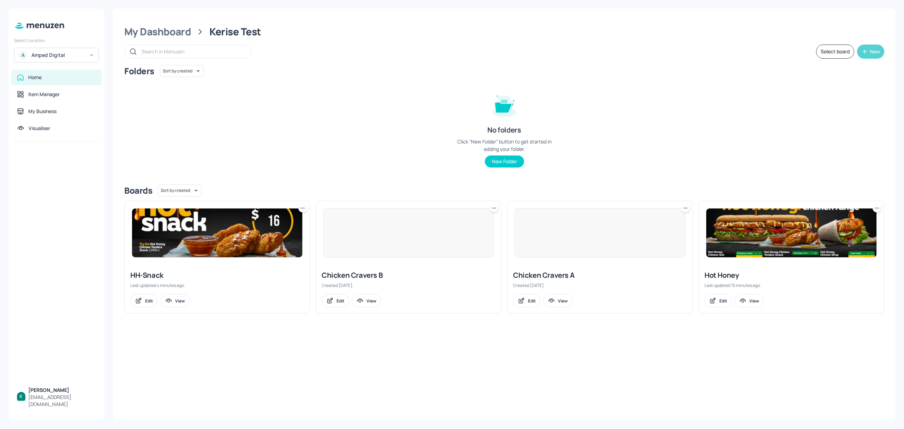
click at [869, 50] on button "New" at bounding box center [870, 51] width 27 height 14
click at [845, 87] on div "Add new board" at bounding box center [849, 85] width 71 height 16
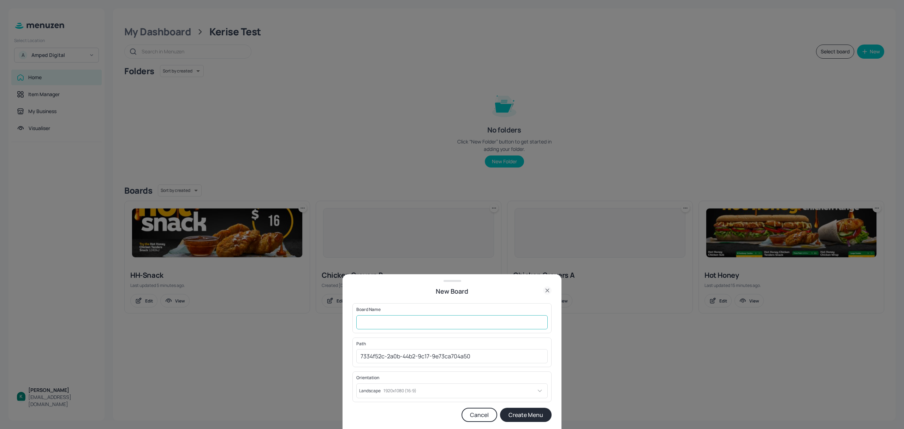
click at [389, 326] on input "text" at bounding box center [451, 322] width 191 height 14
type input "Breakfast-[GEOGRAPHIC_DATA]"
click at [522, 413] on button "Create Menu" at bounding box center [526, 414] width 52 height 14
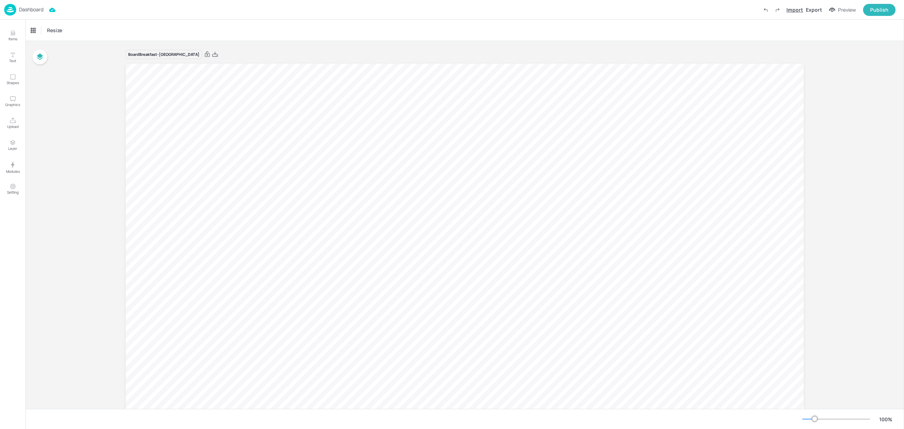
click at [794, 11] on div "Import" at bounding box center [794, 9] width 17 height 7
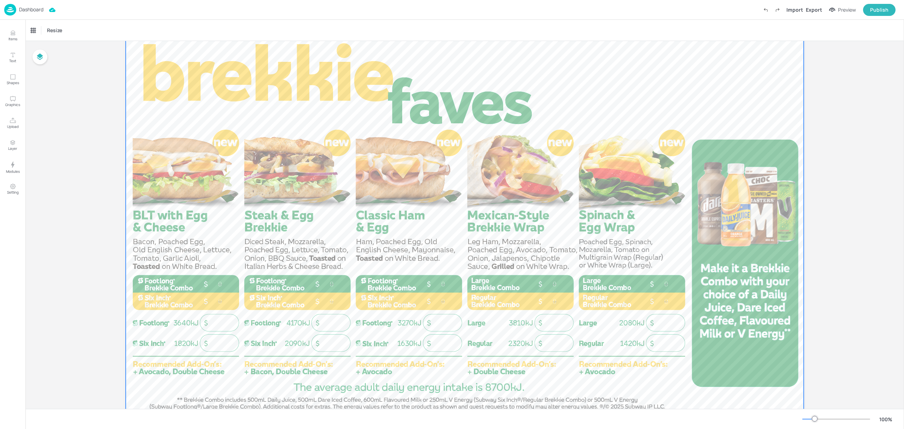
scroll to position [54, 0]
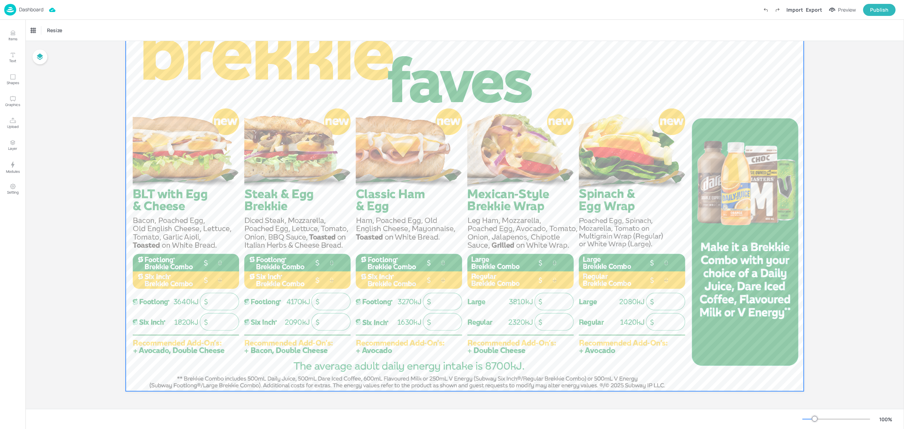
drag, startPoint x: 112, startPoint y: 284, endPoint x: 739, endPoint y: 324, distance: 628.3
click at [739, 324] on div "Board Breakfast-WA 0 0 0 0 0 0 0 0 0 0" at bounding box center [464, 198] width 717 height 422
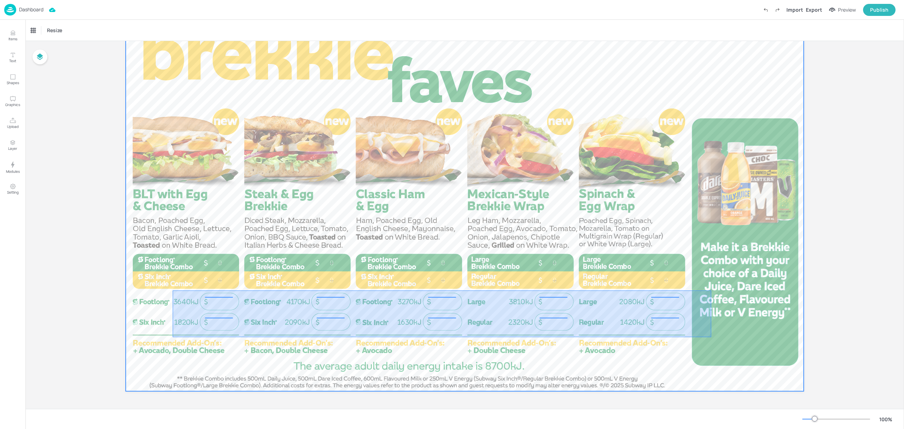
drag, startPoint x: 711, startPoint y: 290, endPoint x: 172, endPoint y: 336, distance: 540.8
click at [172, 336] on div at bounding box center [465, 200] width 678 height 381
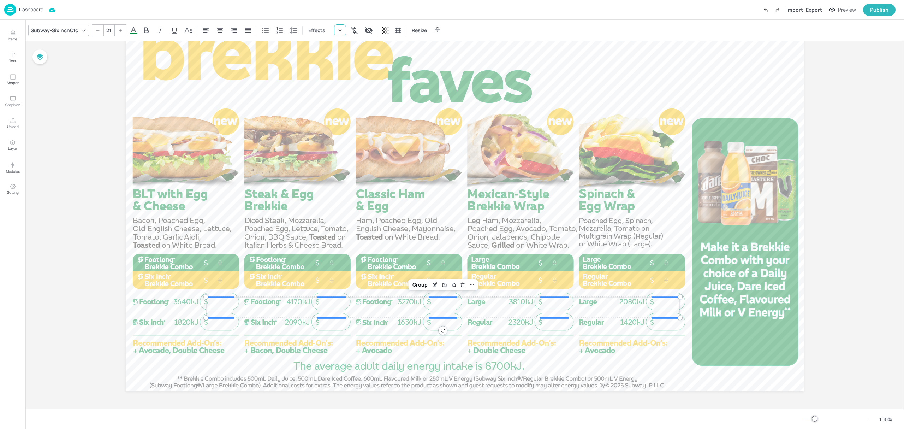
click at [341, 30] on icon at bounding box center [339, 30] width 7 height 7
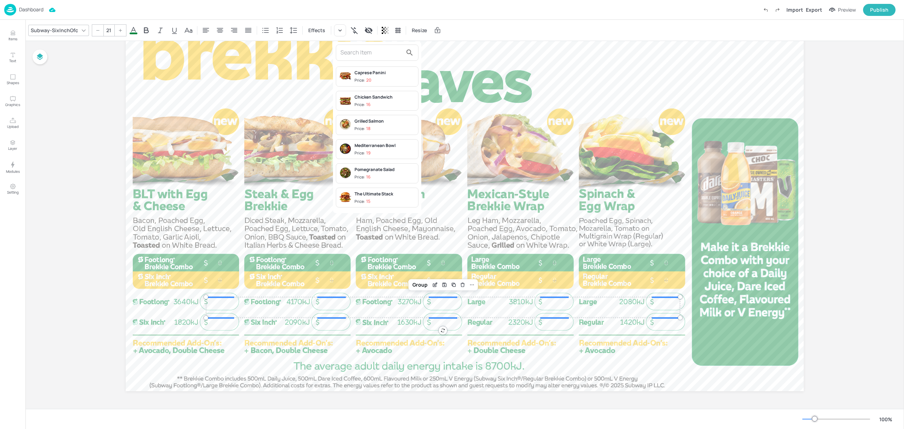
click at [369, 80] on p "20" at bounding box center [368, 80] width 5 height 5
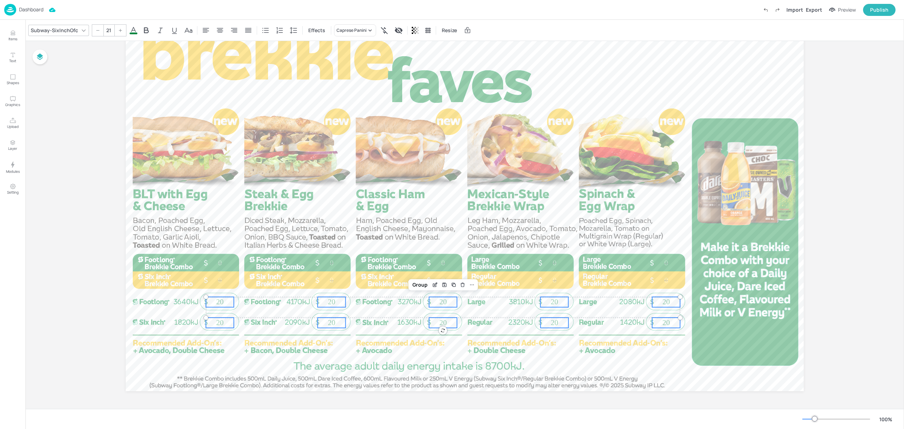
click at [826, 215] on div "Board Breakfast-WA 20 20 20 20 20 20 20 20 20 20 0 0 0 0 0 0 0 0 0 0 Group" at bounding box center [464, 198] width 878 height 422
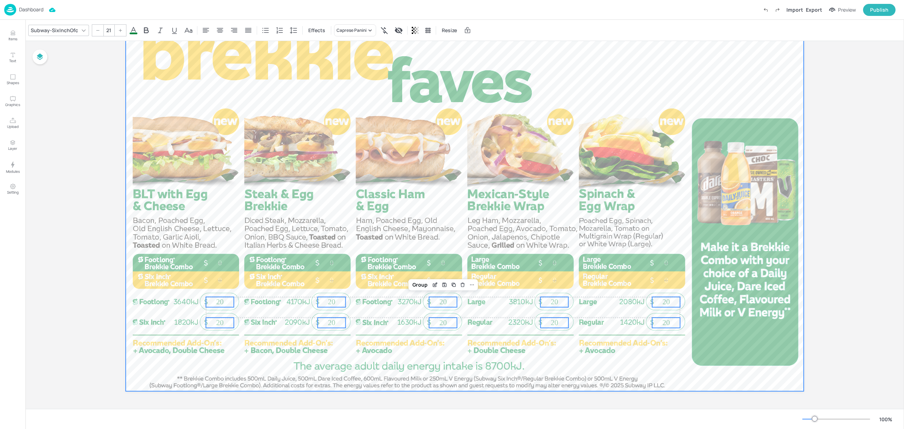
click at [790, 220] on div at bounding box center [465, 200] width 678 height 381
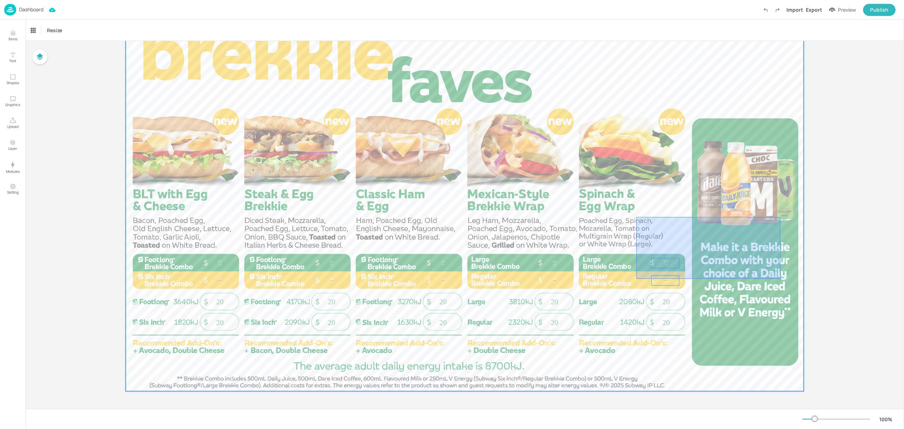
drag, startPoint x: 780, startPoint y: 217, endPoint x: 636, endPoint y: 279, distance: 156.8
click at [636, 279] on div at bounding box center [465, 200] width 678 height 381
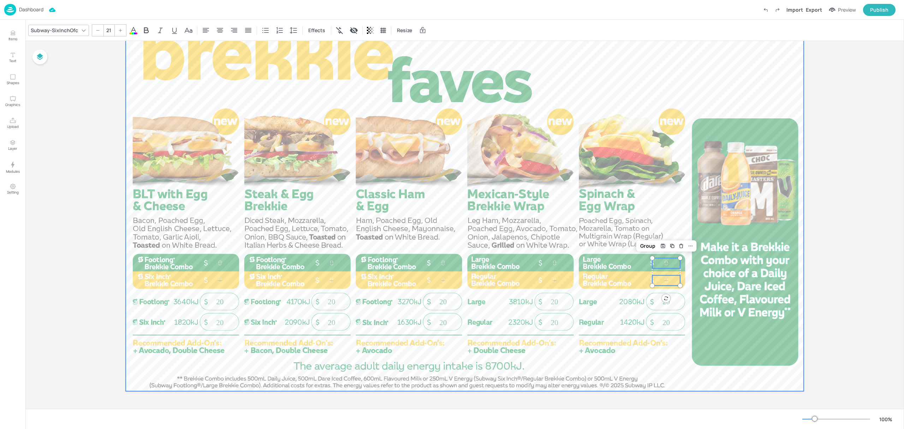
click at [720, 254] on div at bounding box center [465, 200] width 678 height 381
click at [669, 262] on p "0" at bounding box center [666, 263] width 28 height 10
click at [708, 263] on div at bounding box center [465, 200] width 678 height 381
click at [879, 11] on div "Publish" at bounding box center [879, 10] width 18 height 8
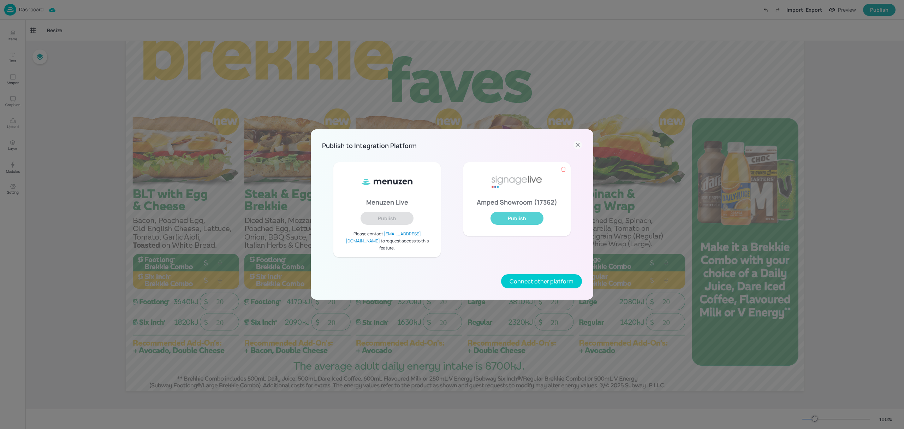
click at [540, 218] on button "Publish" at bounding box center [516, 217] width 53 height 13
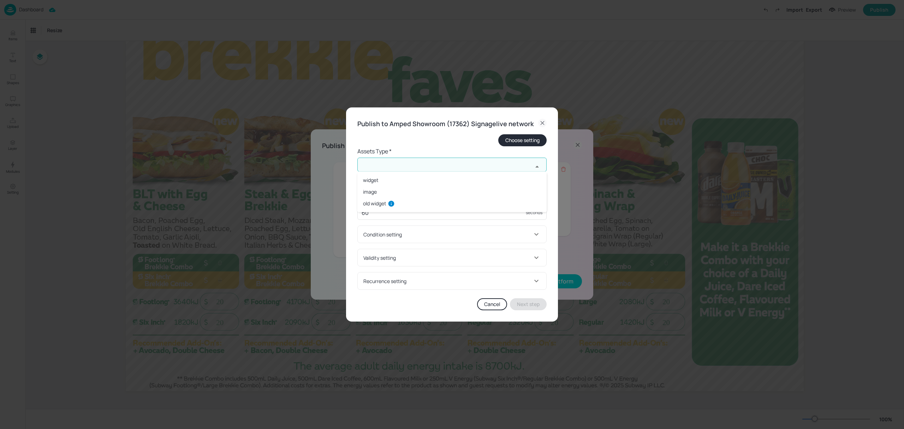
drag, startPoint x: 425, startPoint y: 163, endPoint x: 405, endPoint y: 178, distance: 25.5
click at [424, 163] on input "text" at bounding box center [444, 164] width 175 height 14
click at [378, 203] on li "old widget" at bounding box center [451, 203] width 189 height 12
type input "old widget"
click at [399, 191] on input "text" at bounding box center [444, 193] width 175 height 14
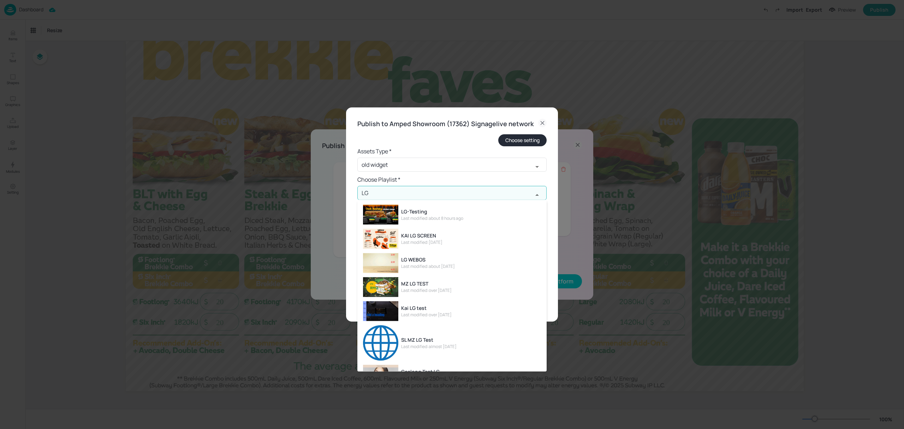
click at [462, 218] on div "Last modified: about 8 hours ago" at bounding box center [432, 218] width 62 height 6
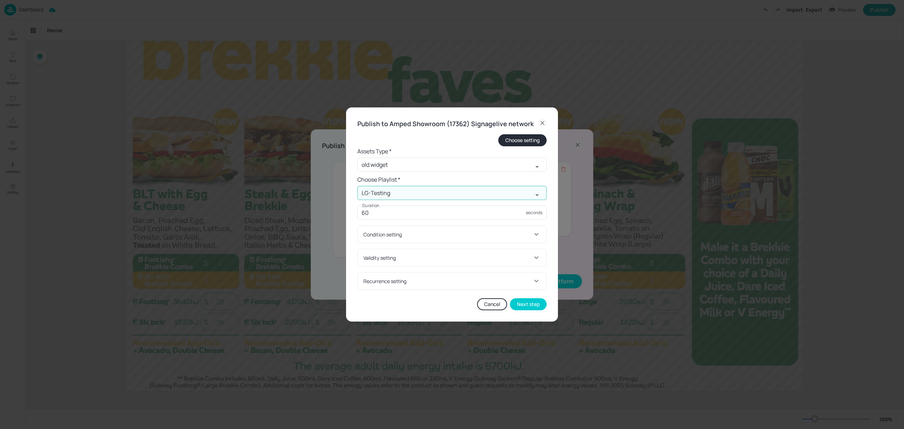
type input "LG-Testing"
click at [375, 207] on label "Duration" at bounding box center [370, 205] width 17 height 6
click at [375, 207] on input "60" at bounding box center [441, 212] width 168 height 14
drag, startPoint x: 380, startPoint y: 212, endPoint x: 347, endPoint y: 209, distance: 33.3
click at [347, 208] on div "Publish to Amped Showroom (17362) Signagelive network Choose setting Assets Typ…" at bounding box center [452, 214] width 212 height 214
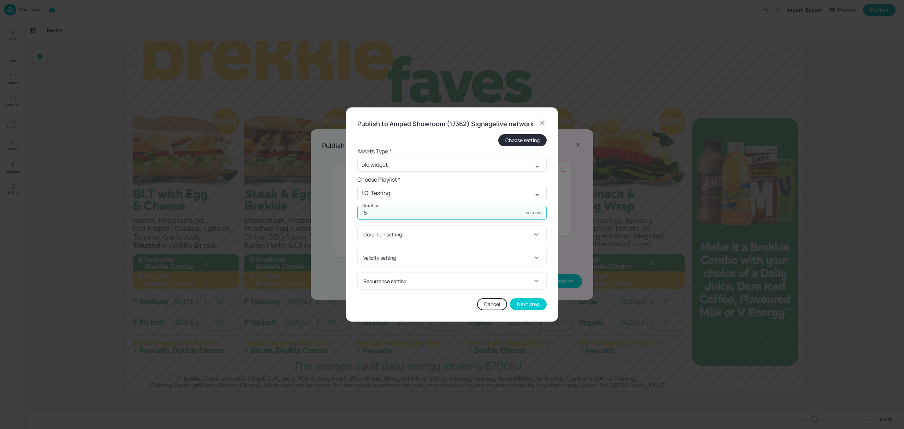
type input "1"
type input "30"
click at [417, 232] on div "Condition setting" at bounding box center [447, 234] width 169 height 7
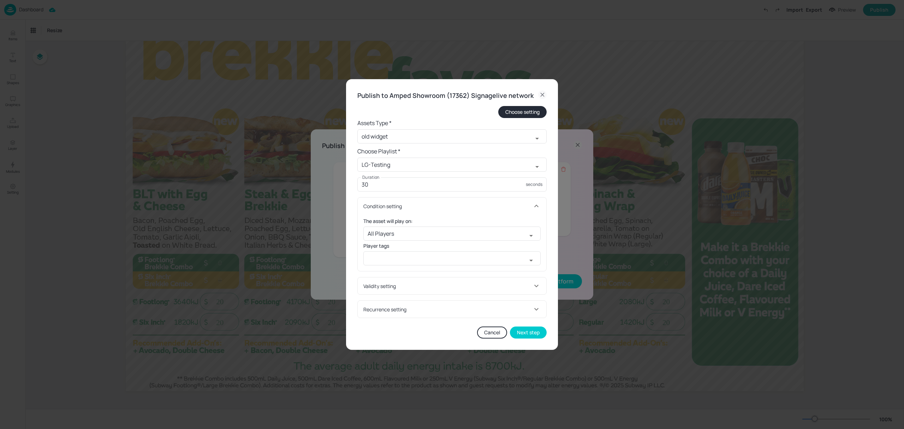
click at [449, 204] on div "Condition setting" at bounding box center [447, 205] width 169 height 7
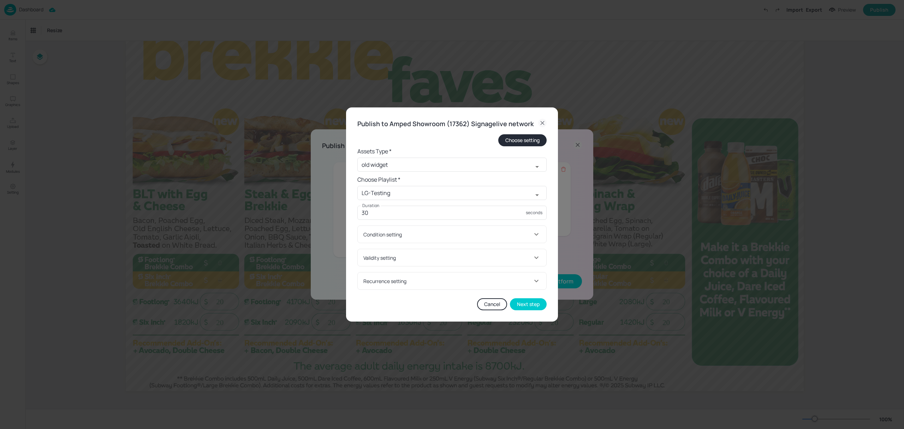
click at [441, 280] on div "Recurrence setting" at bounding box center [447, 280] width 169 height 7
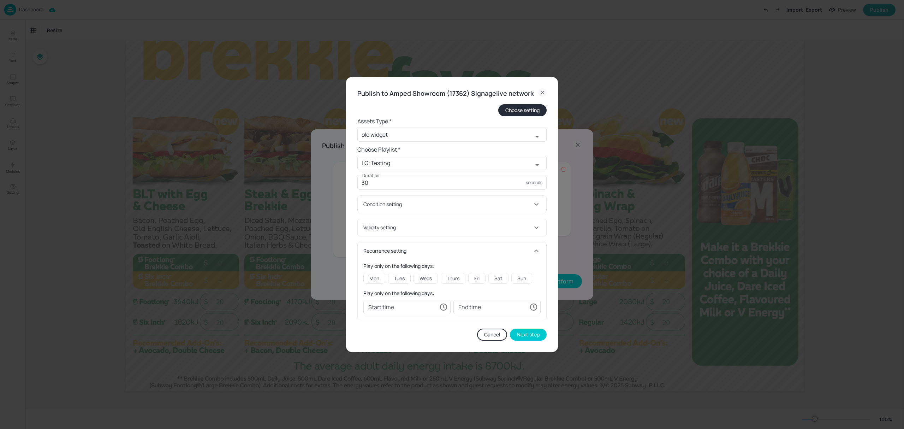
drag, startPoint x: 381, startPoint y: 279, endPoint x: 387, endPoint y: 278, distance: 5.7
click at [382, 278] on div "Mon" at bounding box center [374, 278] width 22 height 11
type input "00:00:00"
click at [398, 279] on div "Tues" at bounding box center [399, 278] width 23 height 11
click at [438, 276] on div "Weds" at bounding box center [425, 278] width 24 height 11
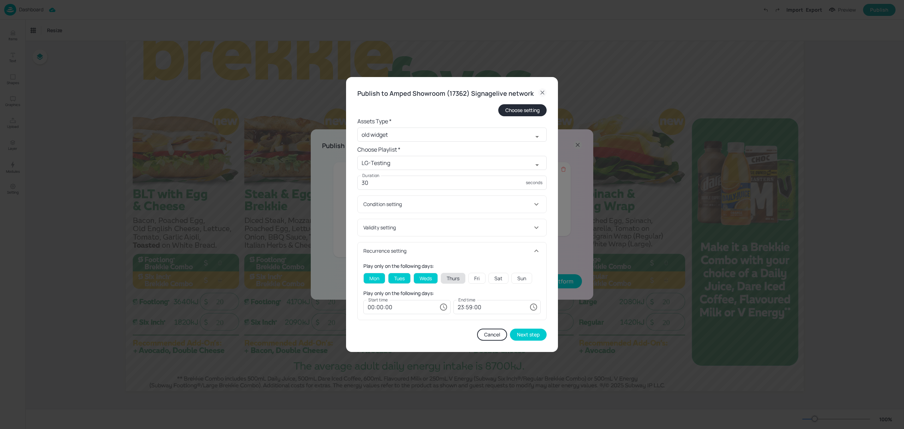
click at [465, 279] on div "Thurs" at bounding box center [453, 278] width 25 height 11
drag, startPoint x: 479, startPoint y: 278, endPoint x: 492, endPoint y: 278, distance: 13.1
click at [481, 278] on div "Fri" at bounding box center [476, 278] width 17 height 11
drag, startPoint x: 504, startPoint y: 278, endPoint x: 512, endPoint y: 278, distance: 7.4
click at [506, 279] on div "Sat" at bounding box center [498, 278] width 20 height 11
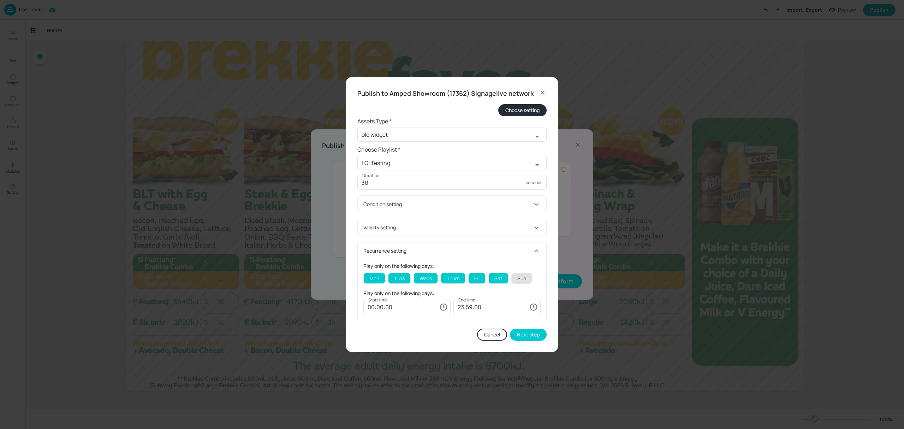
click at [521, 279] on div "Sun" at bounding box center [521, 278] width 21 height 11
click at [505, 305] on input "23:59:00" at bounding box center [489, 307] width 73 height 14
type input "11:00:00"
click at [533, 335] on button "Next step" at bounding box center [528, 334] width 37 height 12
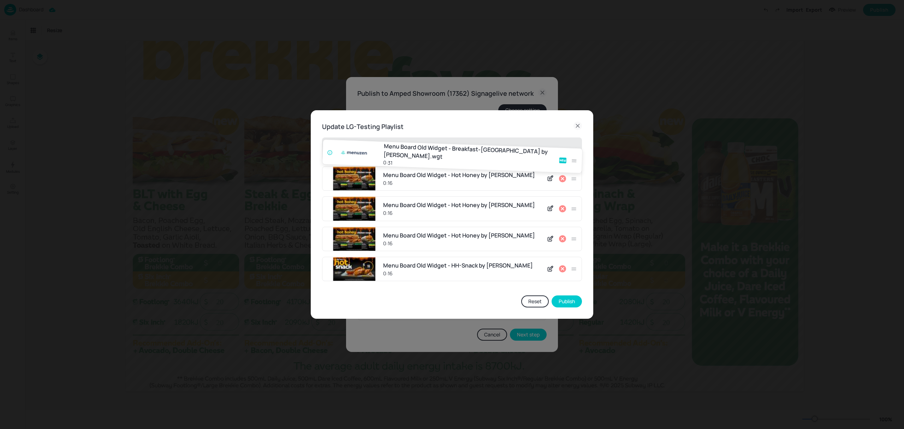
drag, startPoint x: 574, startPoint y: 270, endPoint x: 574, endPoint y: 149, distance: 120.8
click at [574, 149] on div "Menu Board Old Widget - Hot Honey by Menuzen 0:16 Menu Board Old Widget - Hot H…" at bounding box center [452, 211] width 260 height 149
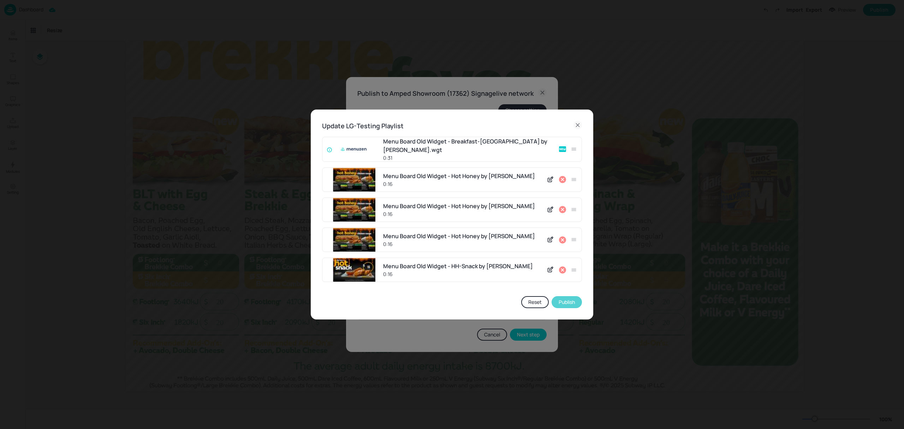
click at [566, 302] on button "Publish" at bounding box center [567, 302] width 30 height 12
